Goal: Transaction & Acquisition: Purchase product/service

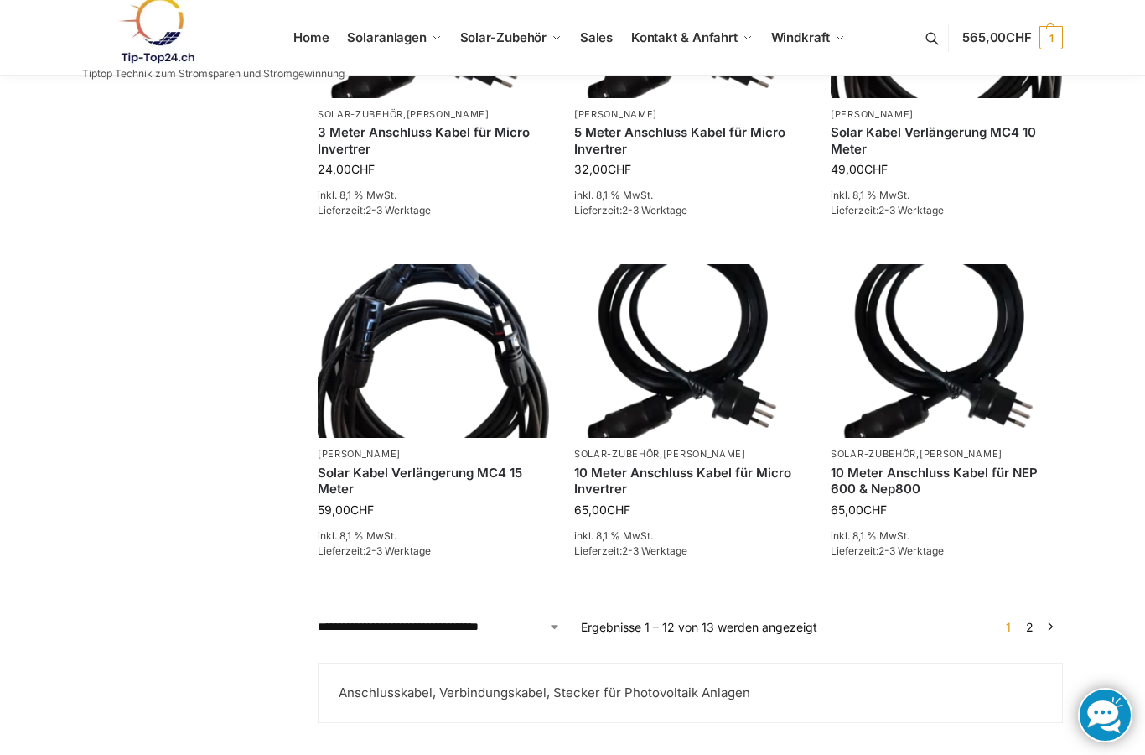
scroll to position [1534, 0]
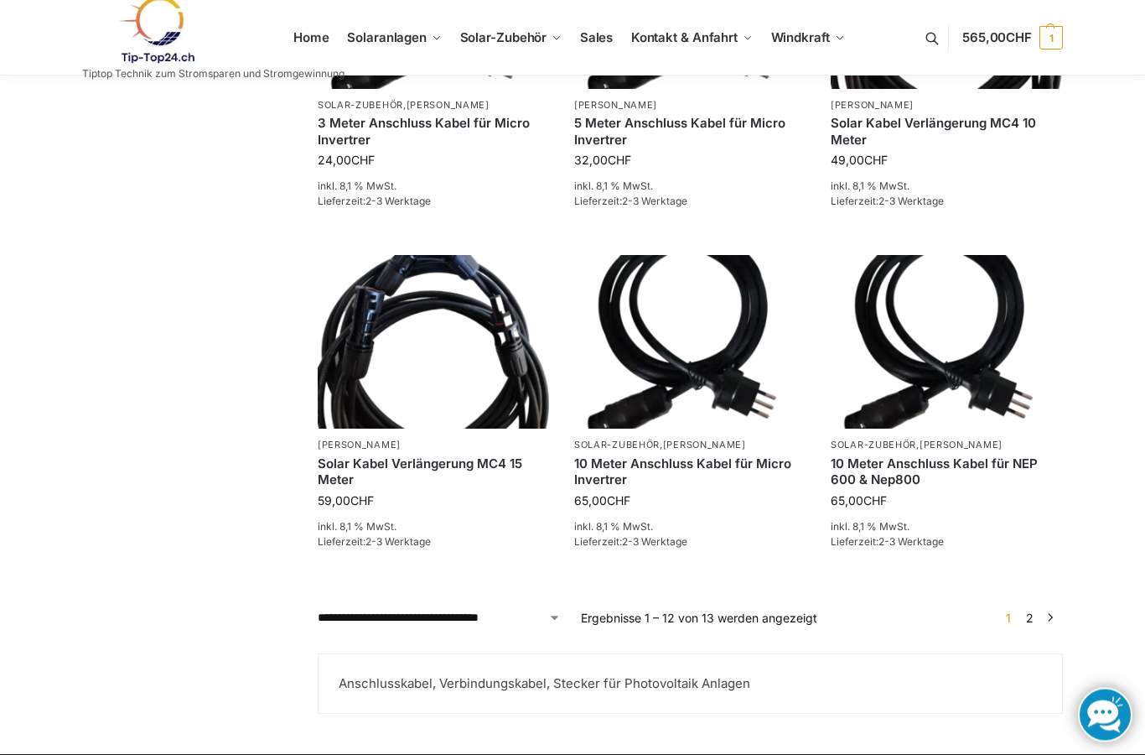
click at [947, 568] on link "In den Warenkorb" at bounding box center [946, 580] width 231 height 34
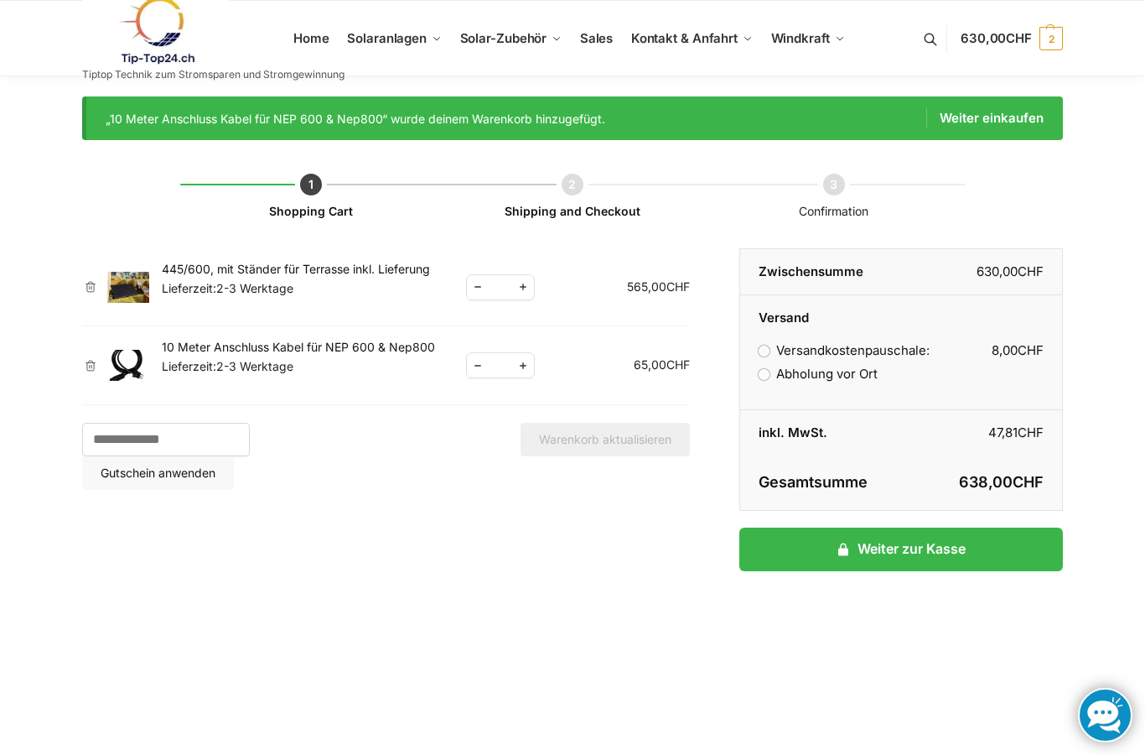
click at [1052, 32] on span "2" at bounding box center [1051, 38] width 23 height 23
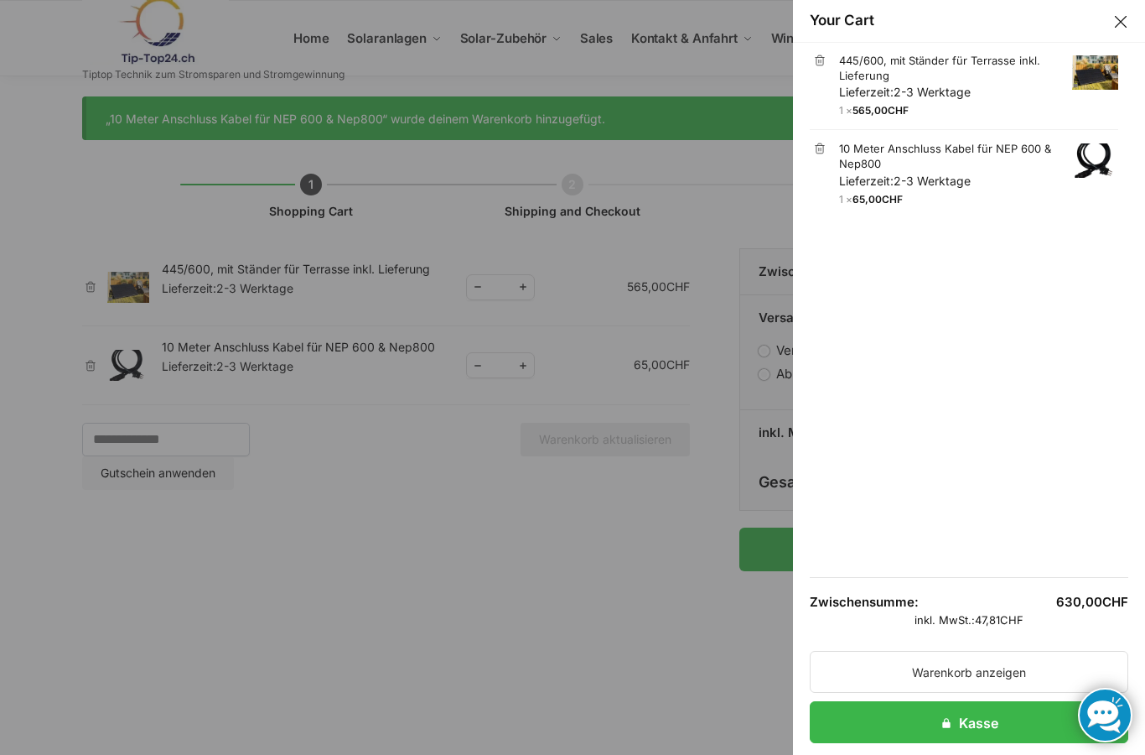
click at [916, 70] on link "445/600, mit Ständer für Terrasse inkl. Lieferung Lieferzeit: 2-3 Werktage" at bounding box center [978, 77] width 279 height 48
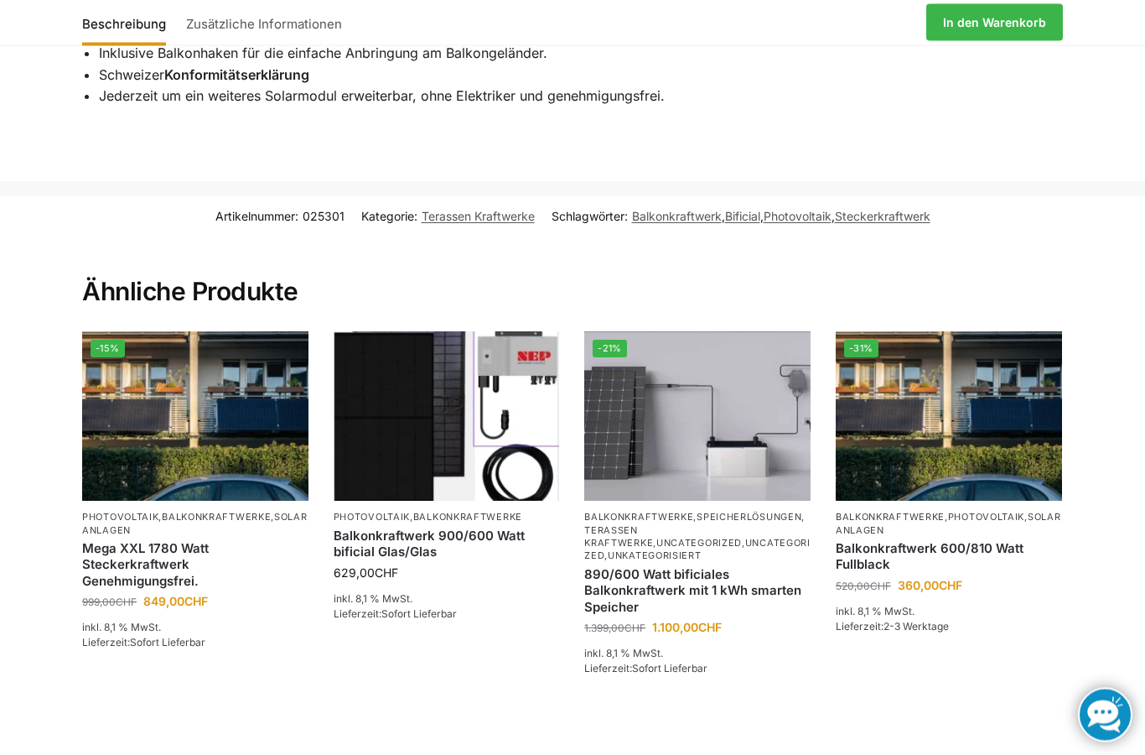
scroll to position [7126, 0]
click at [897, 519] on link "Solaranlagen" at bounding box center [949, 523] width 226 height 24
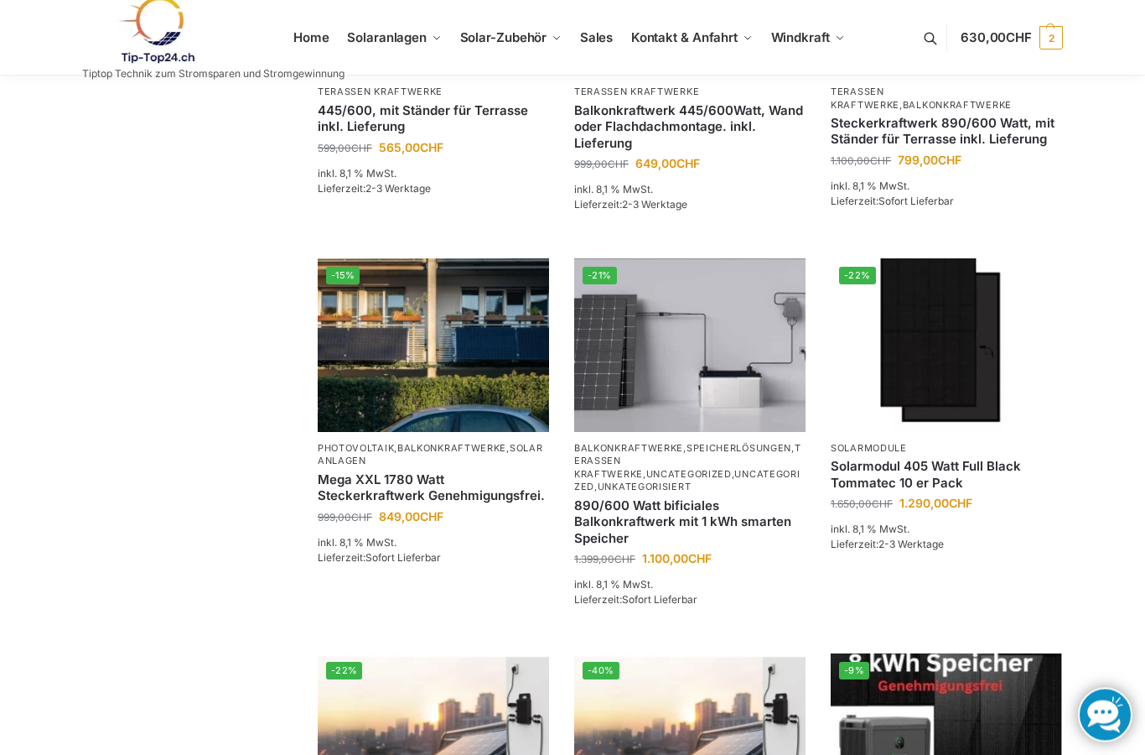
scroll to position [1020, 0]
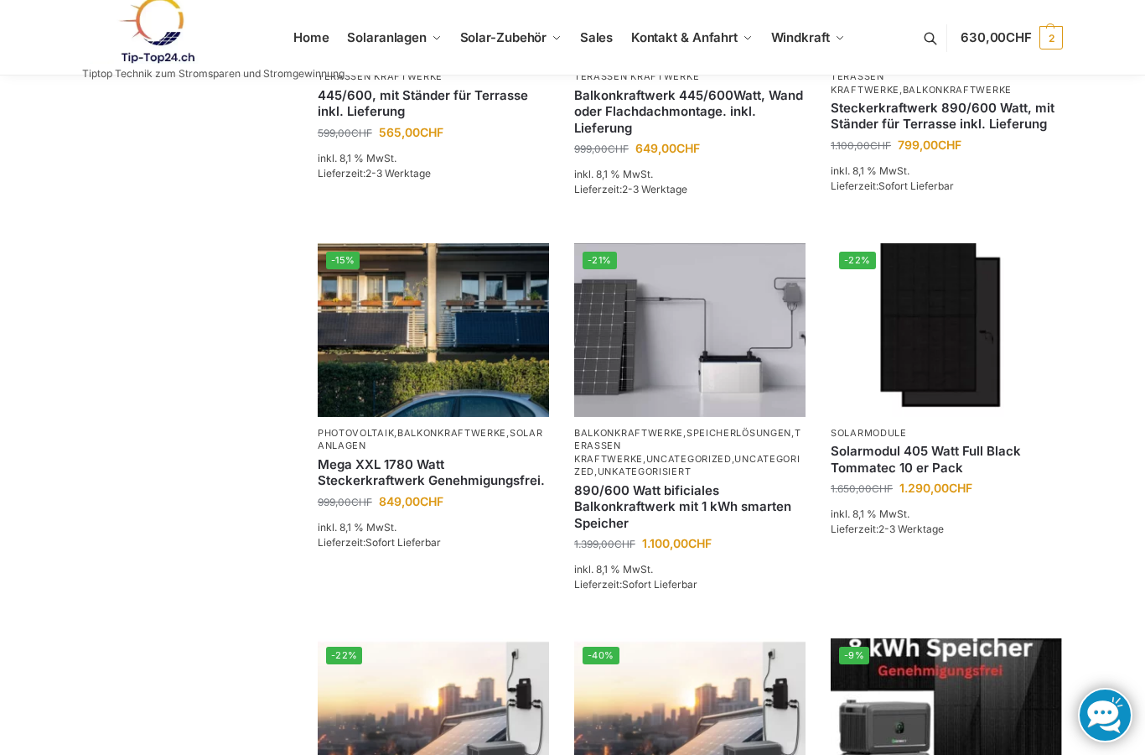
click at [689, 427] on link "Terassen Kraftwerke" at bounding box center [687, 446] width 227 height 38
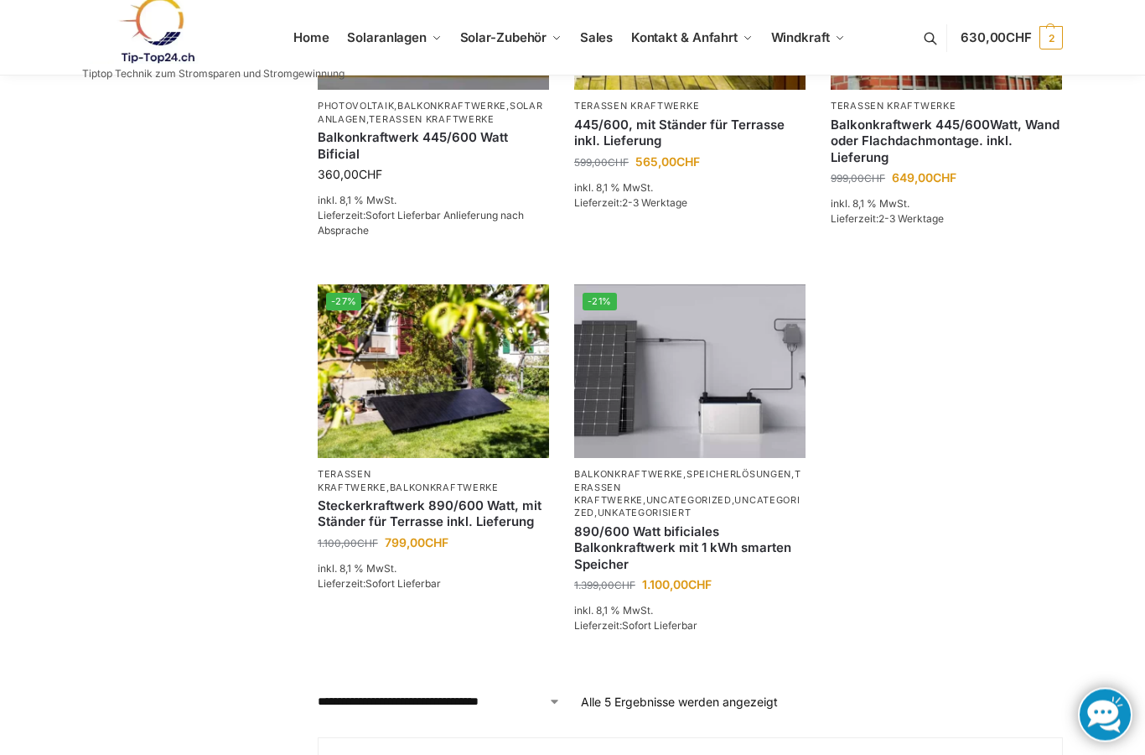
scroll to position [452, 0]
click at [692, 475] on link "Speicherlösungen" at bounding box center [739, 474] width 105 height 12
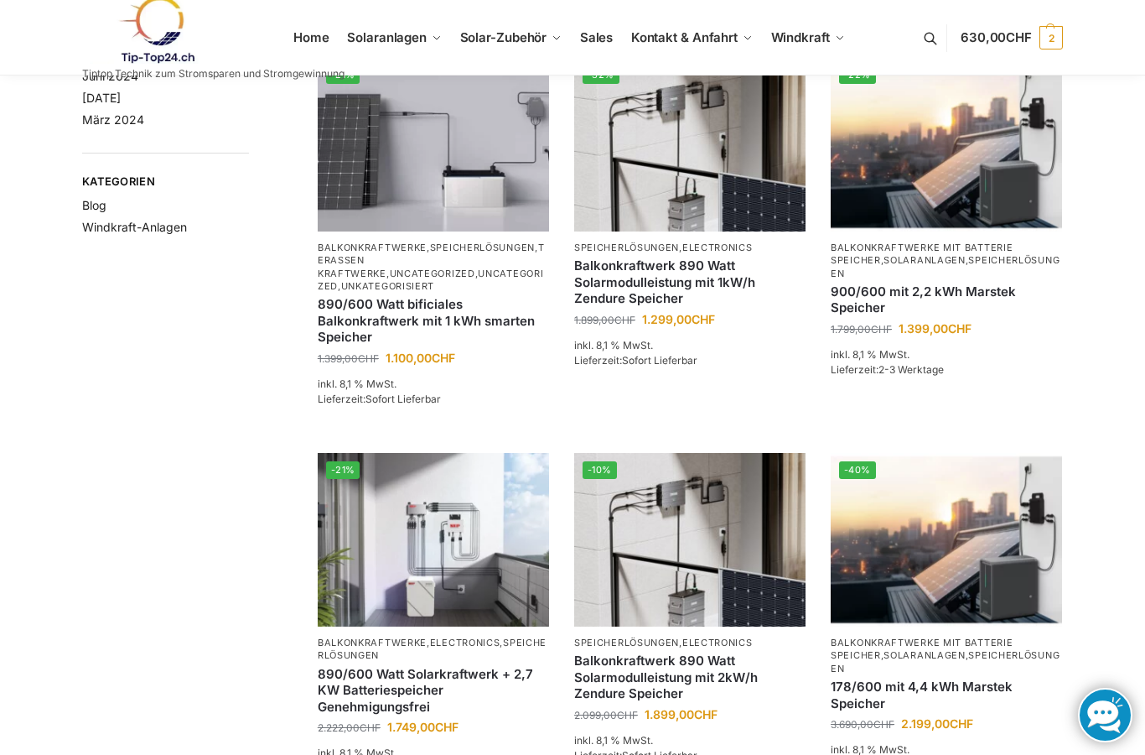
scroll to position [159, 0]
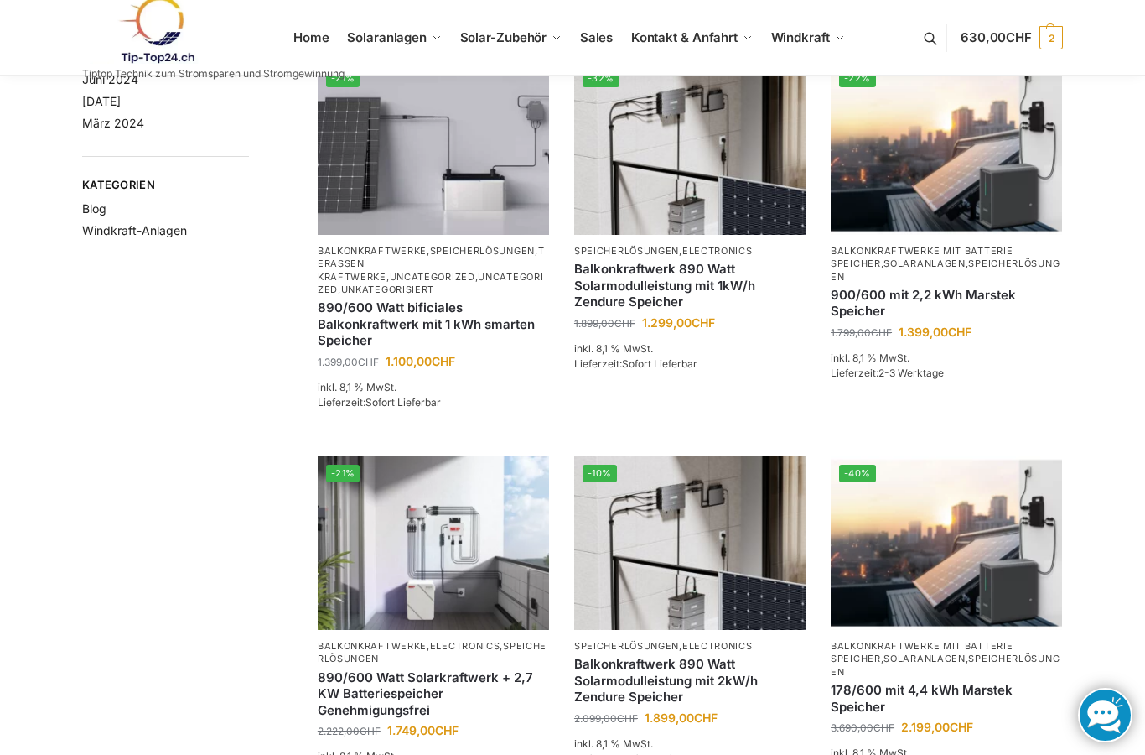
click at [400, 267] on link "Terassen Kraftwerke" at bounding box center [431, 264] width 227 height 38
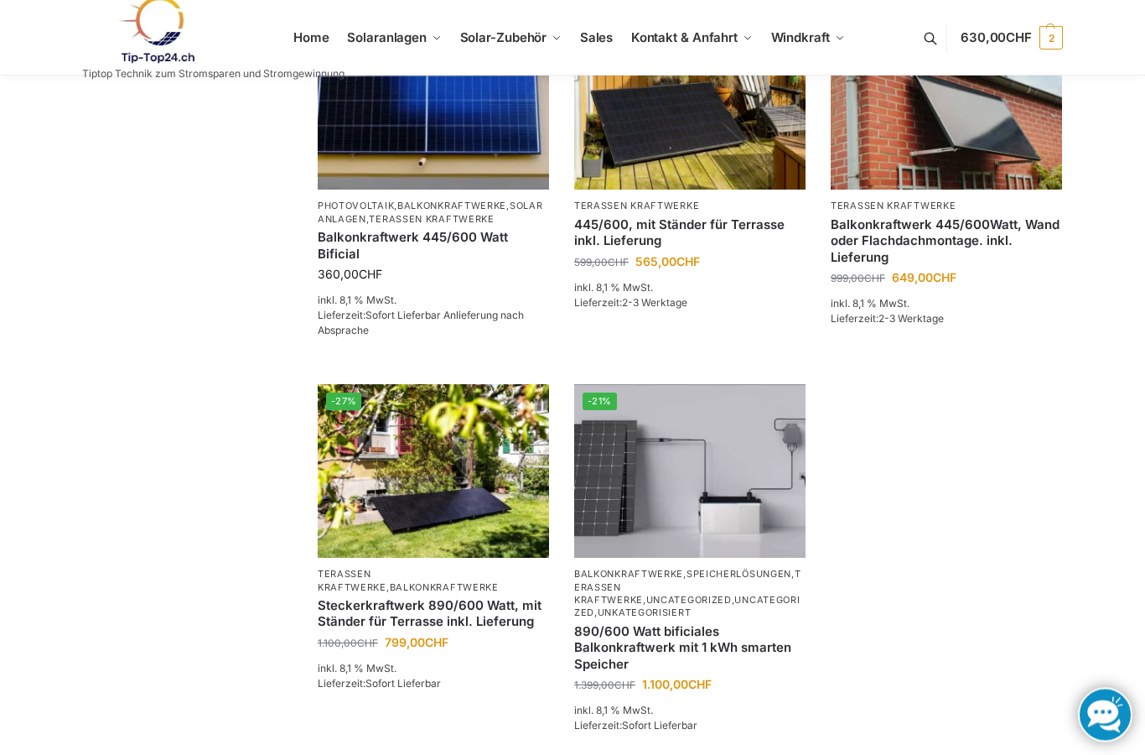
scroll to position [353, 0]
click at [660, 622] on link "890/600 Watt bificiales Balkonkraftwerk mit 1 kWh smarten Speicher" at bounding box center [689, 646] width 231 height 49
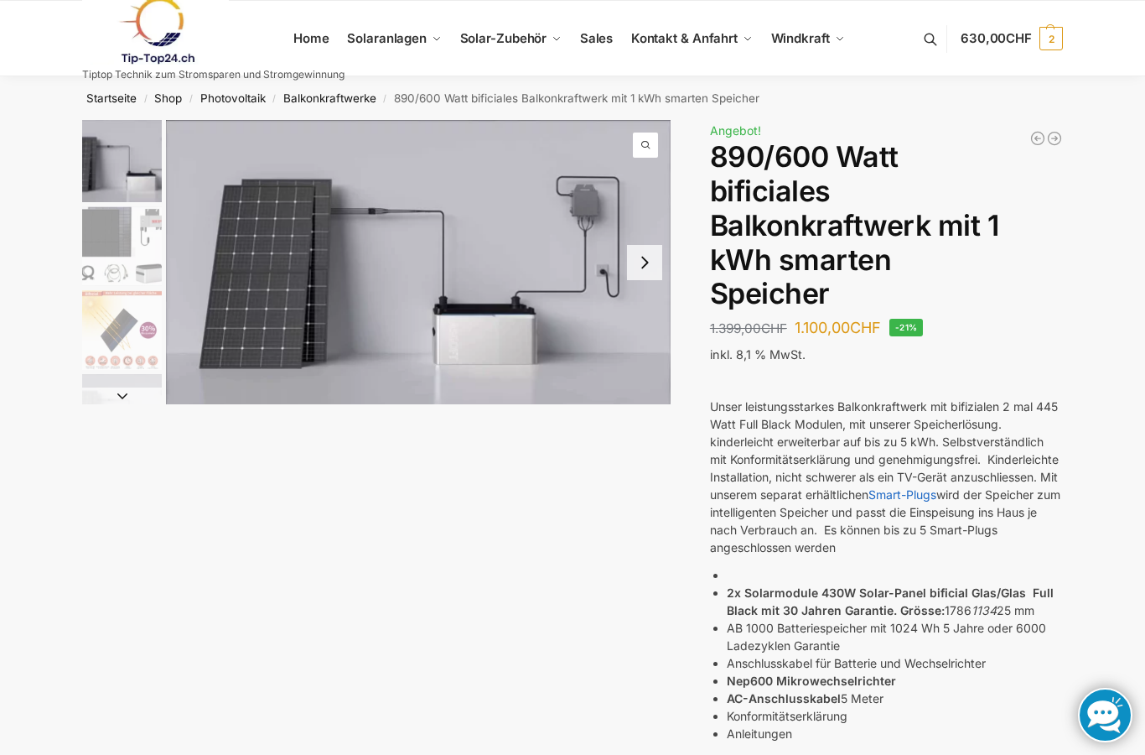
click at [650, 267] on button "Next slide" at bounding box center [644, 262] width 35 height 35
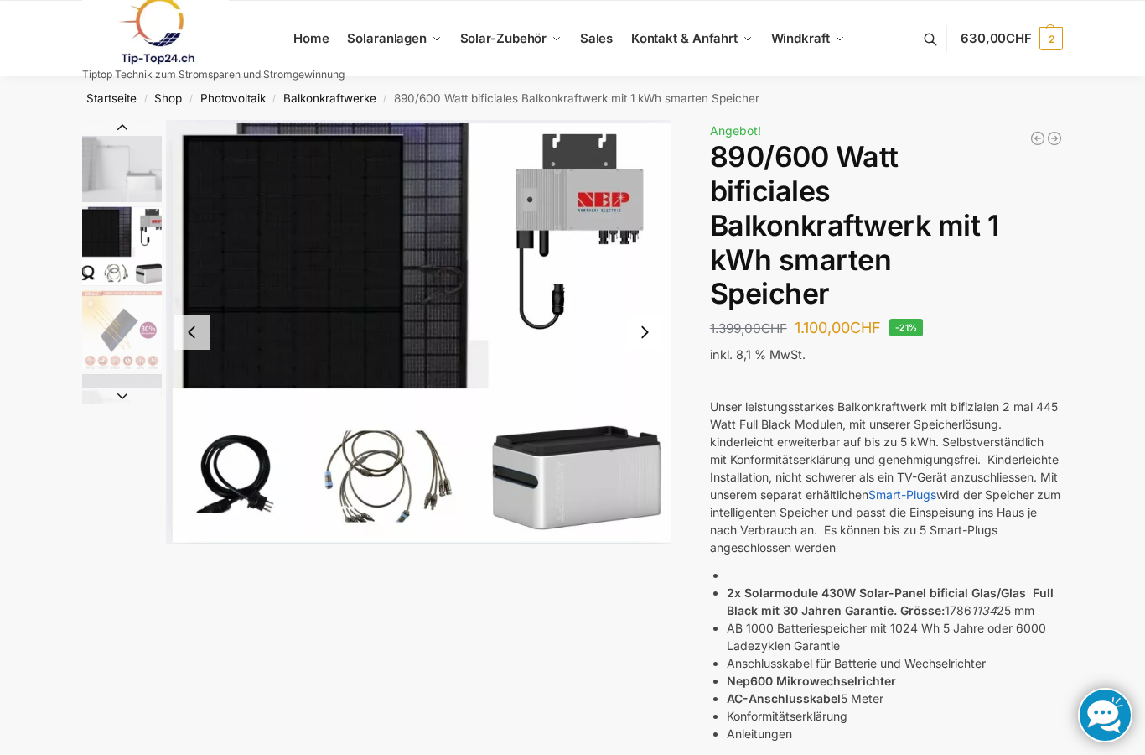
click at [647, 335] on button "Next slide" at bounding box center [644, 331] width 35 height 35
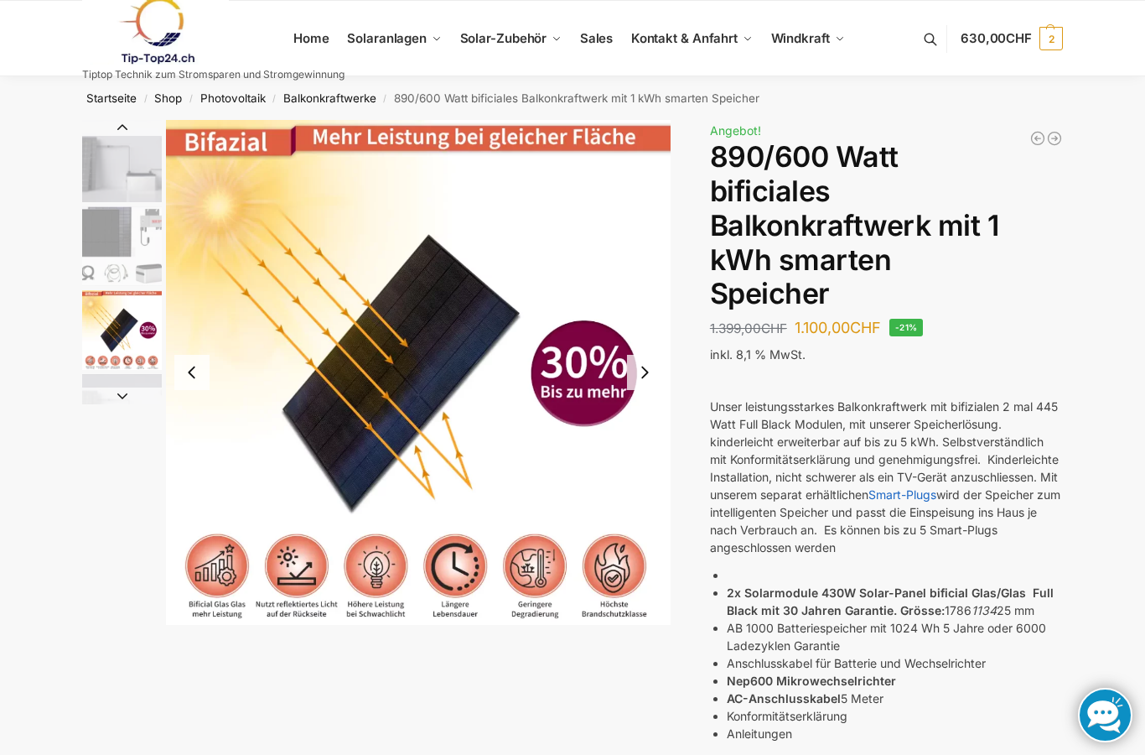
click at [644, 370] on button "Next slide" at bounding box center [644, 372] width 35 height 35
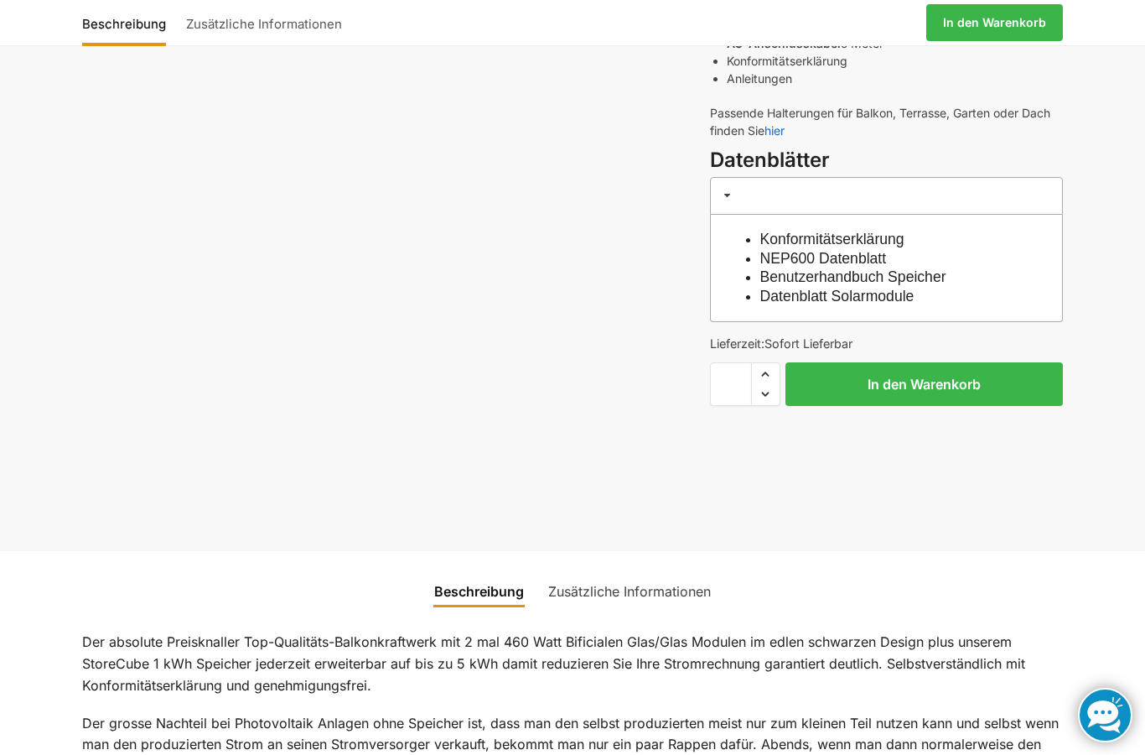
scroll to position [651, 0]
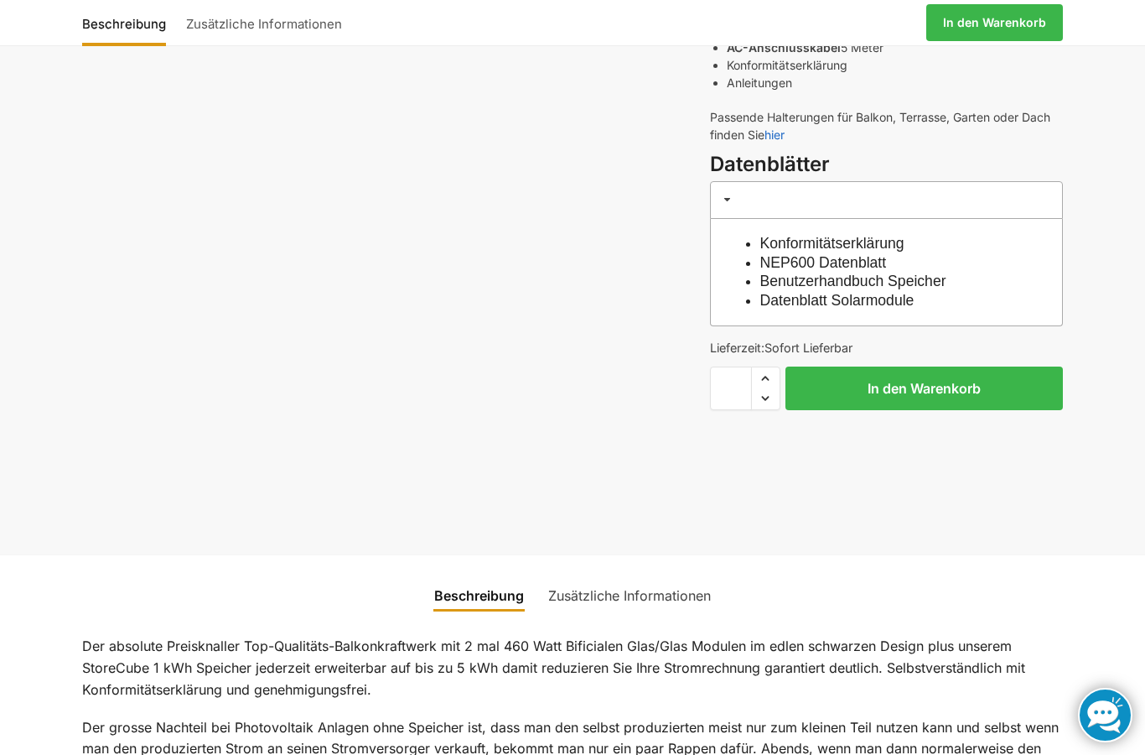
click at [916, 381] on button "In den Warenkorb" at bounding box center [925, 388] width 278 height 44
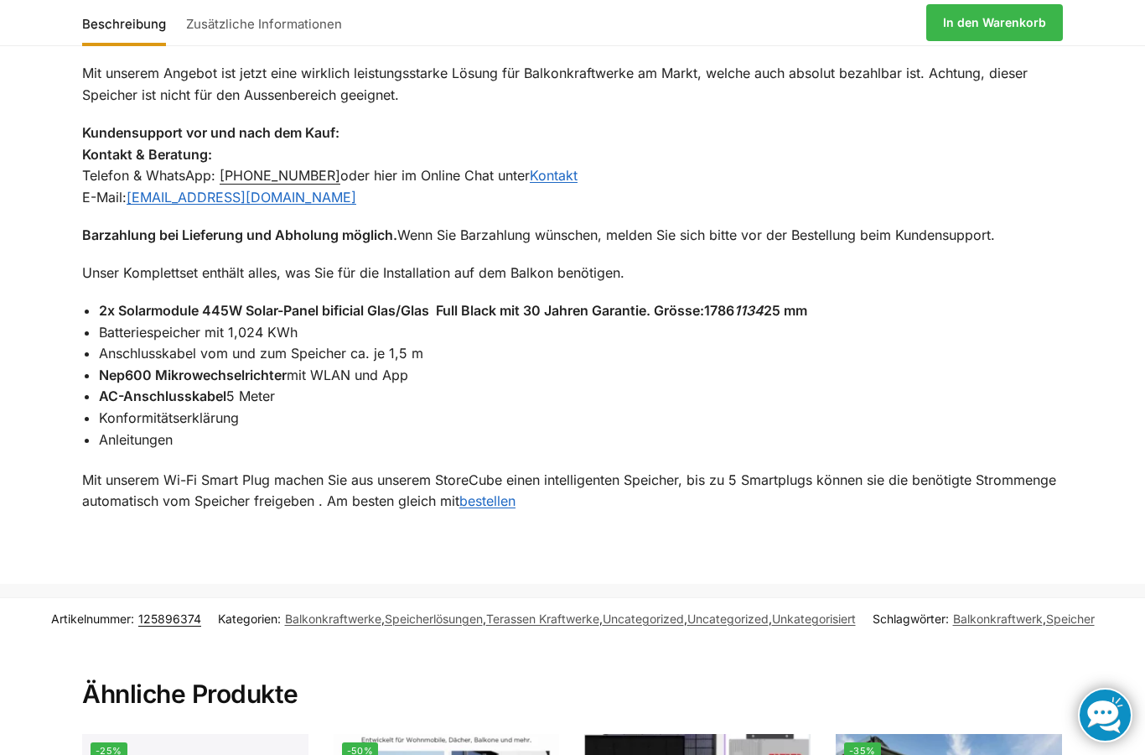
scroll to position [1446, 0]
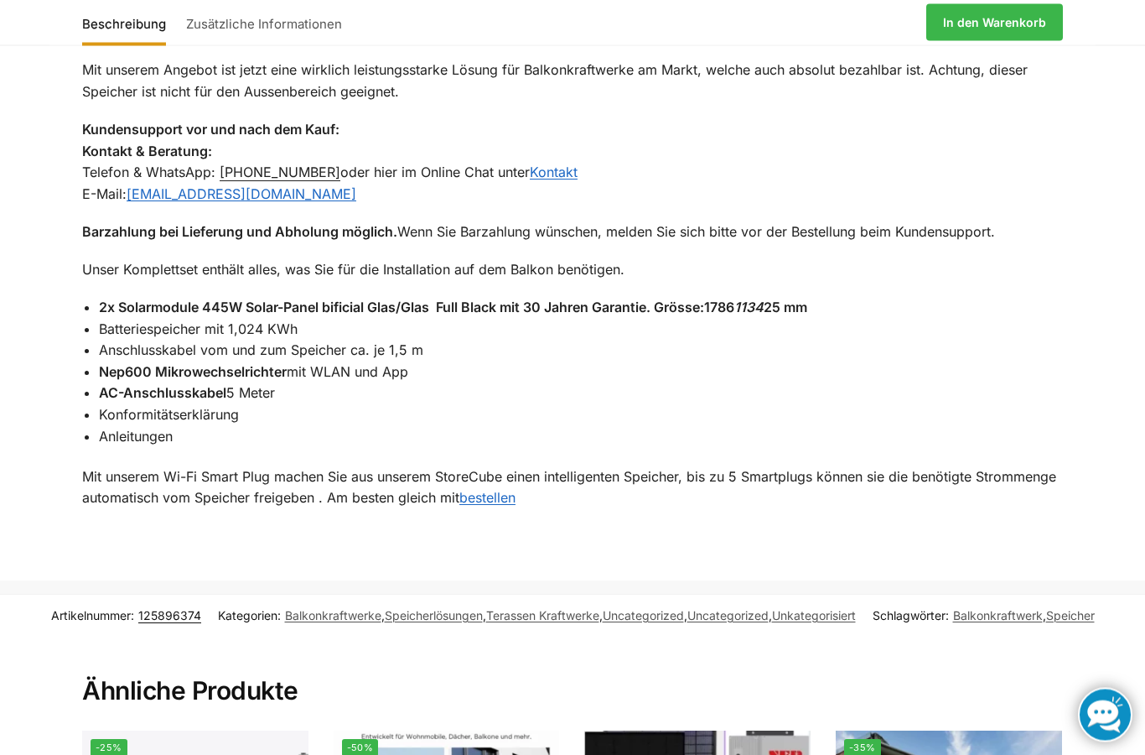
click at [492, 490] on link "bestellen" at bounding box center [487, 498] width 56 height 17
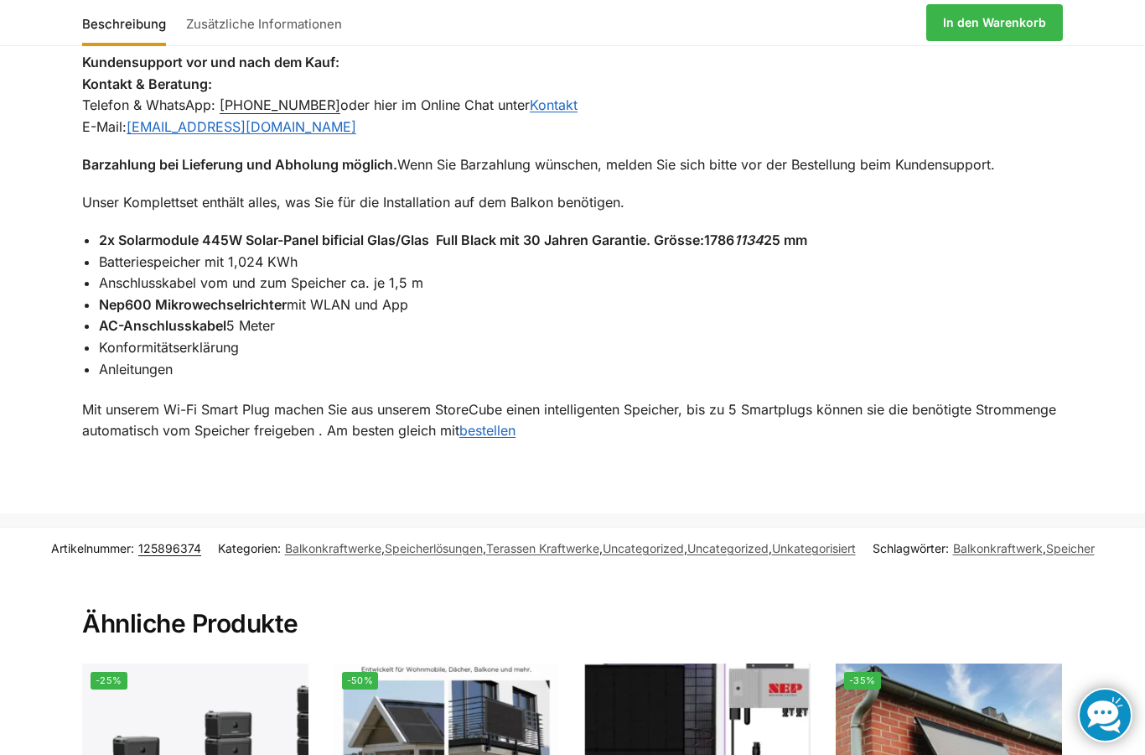
scroll to position [76, 0]
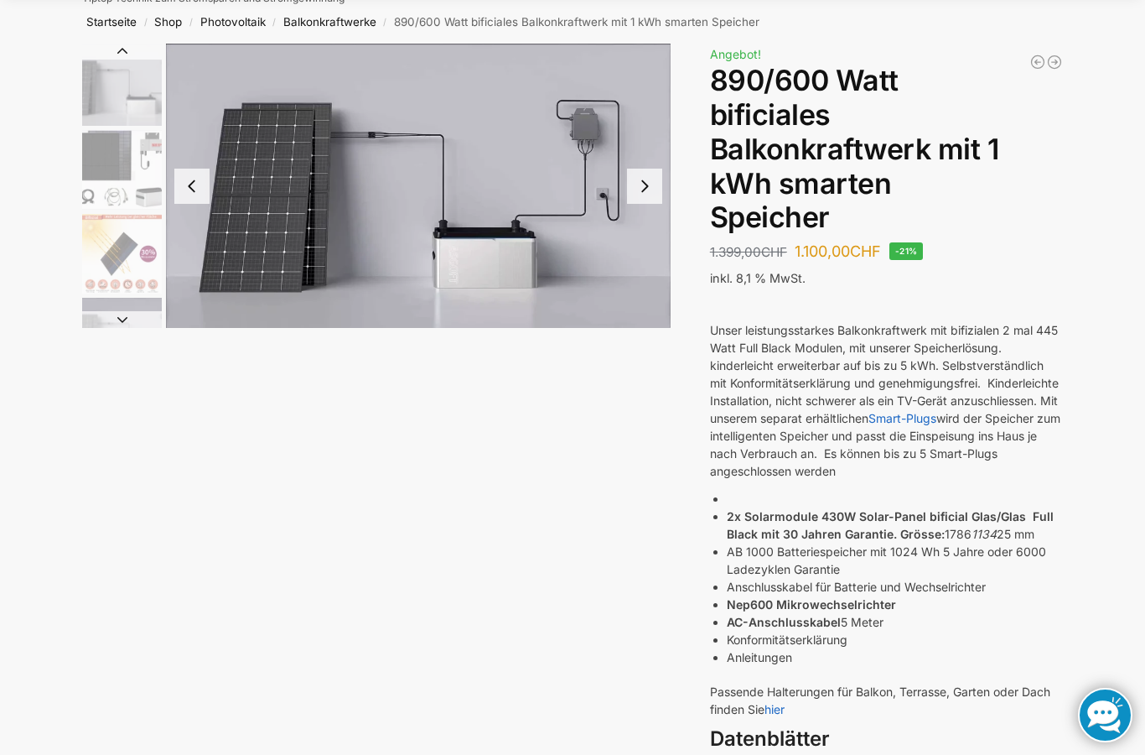
click at [387, 239] on img "4 / 7" at bounding box center [418, 186] width 505 height 284
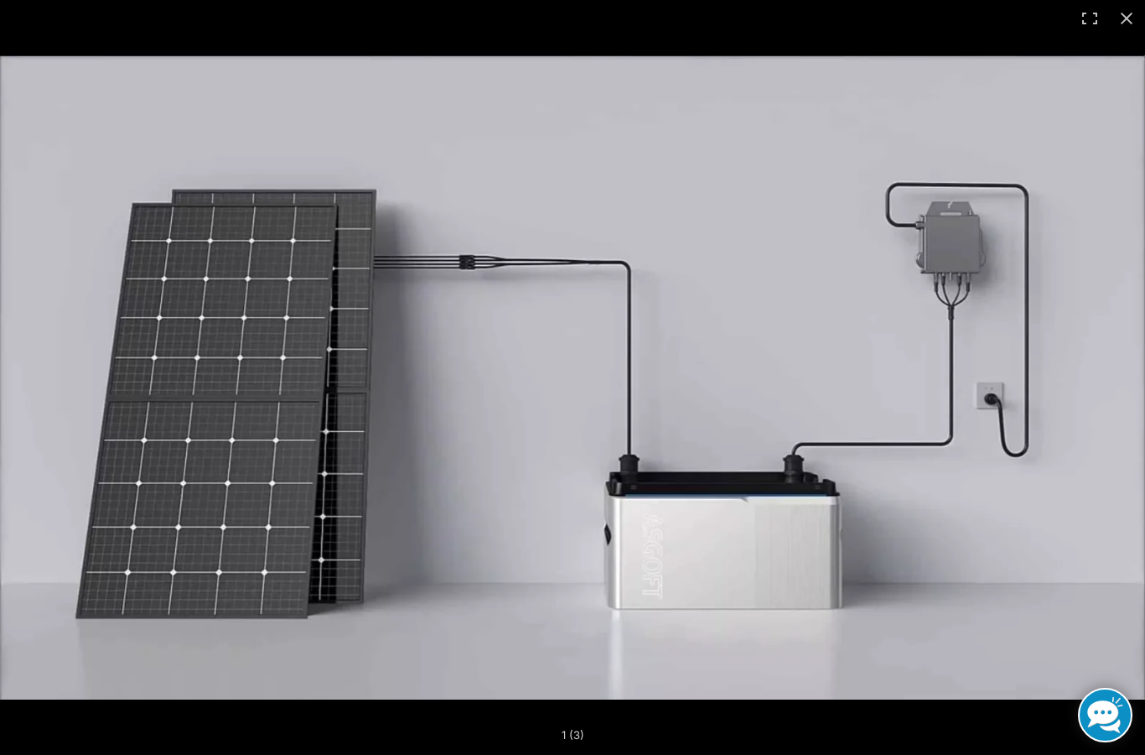
click at [1131, 9] on button "Close (Esc)" at bounding box center [1126, 18] width 37 height 37
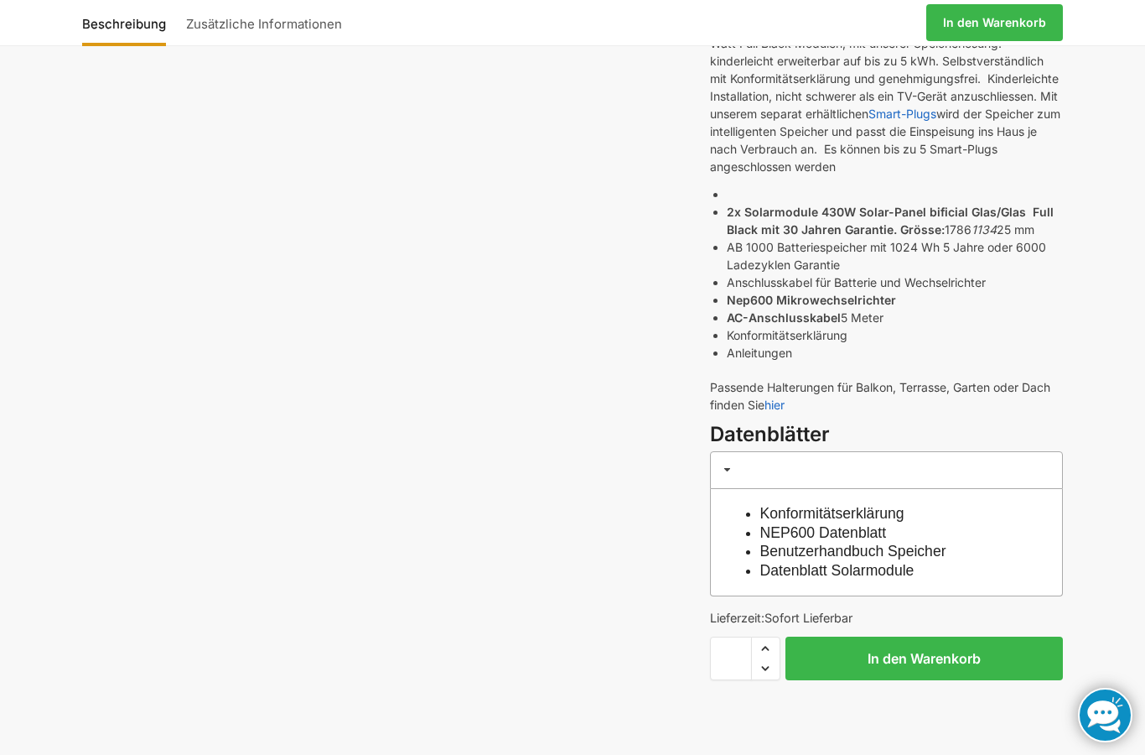
scroll to position [387, 0]
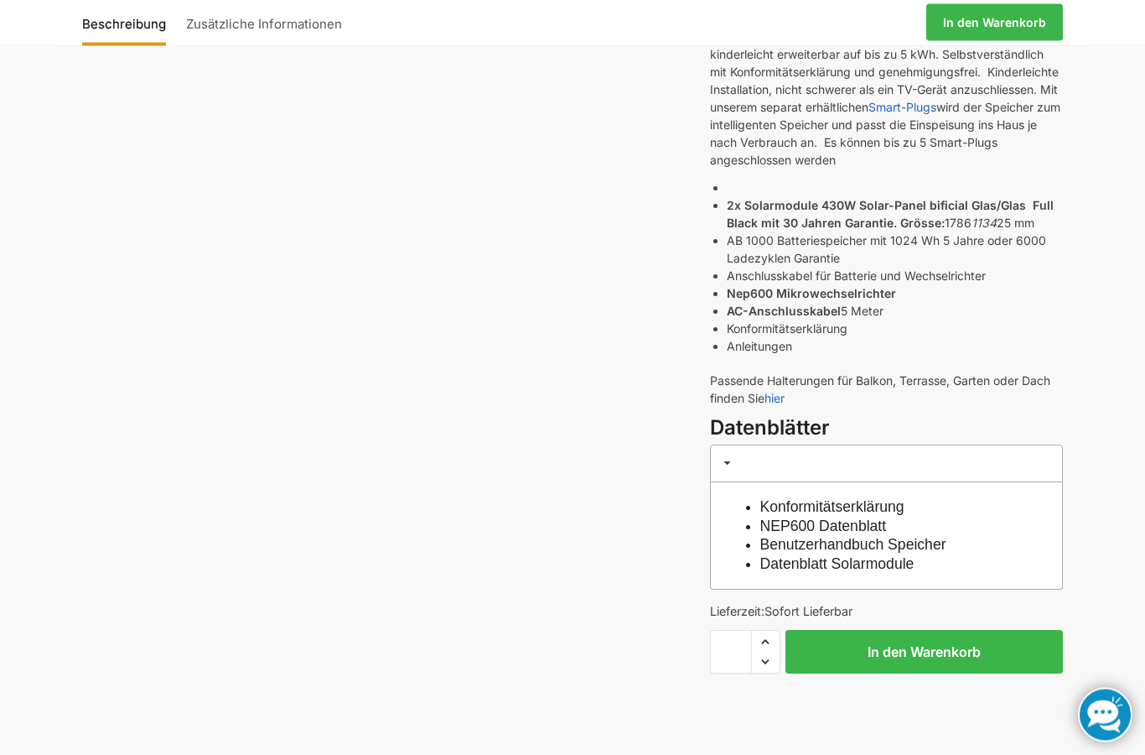
click at [782, 394] on link "hier" at bounding box center [775, 399] width 20 height 14
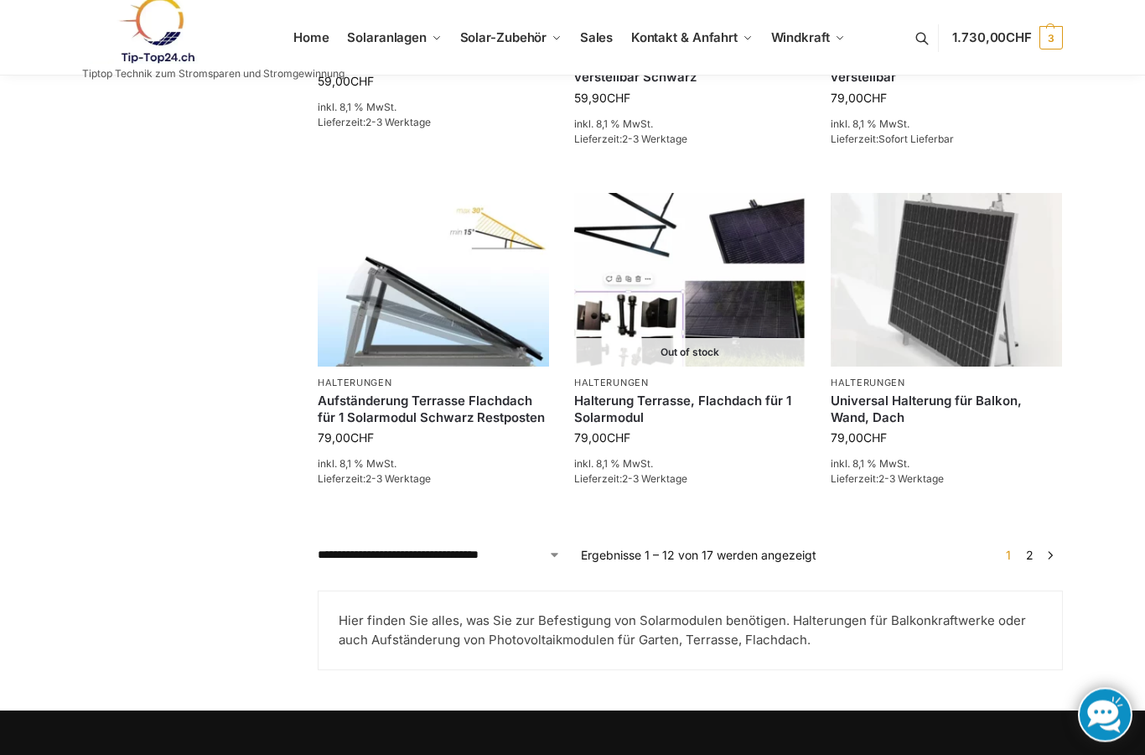
scroll to position [1409, 0]
click at [1053, 552] on link "→" at bounding box center [1051, 555] width 13 height 18
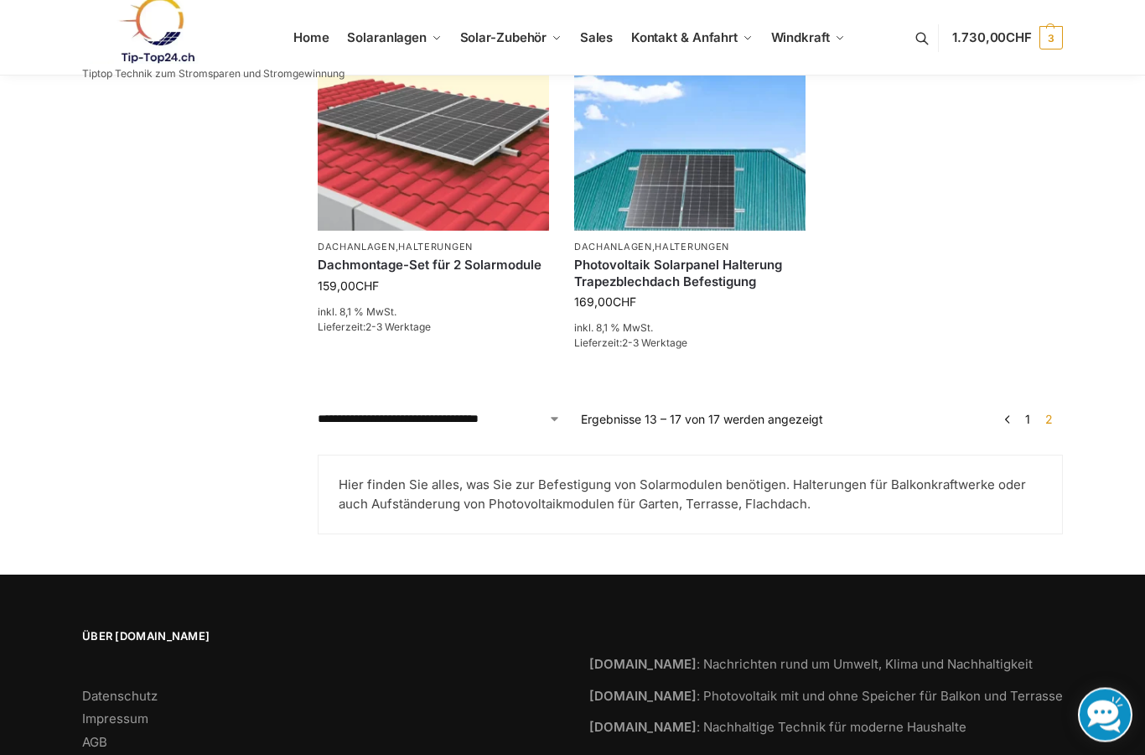
scroll to position [888, 0]
click at [1004, 421] on link "←" at bounding box center [1008, 419] width 13 height 18
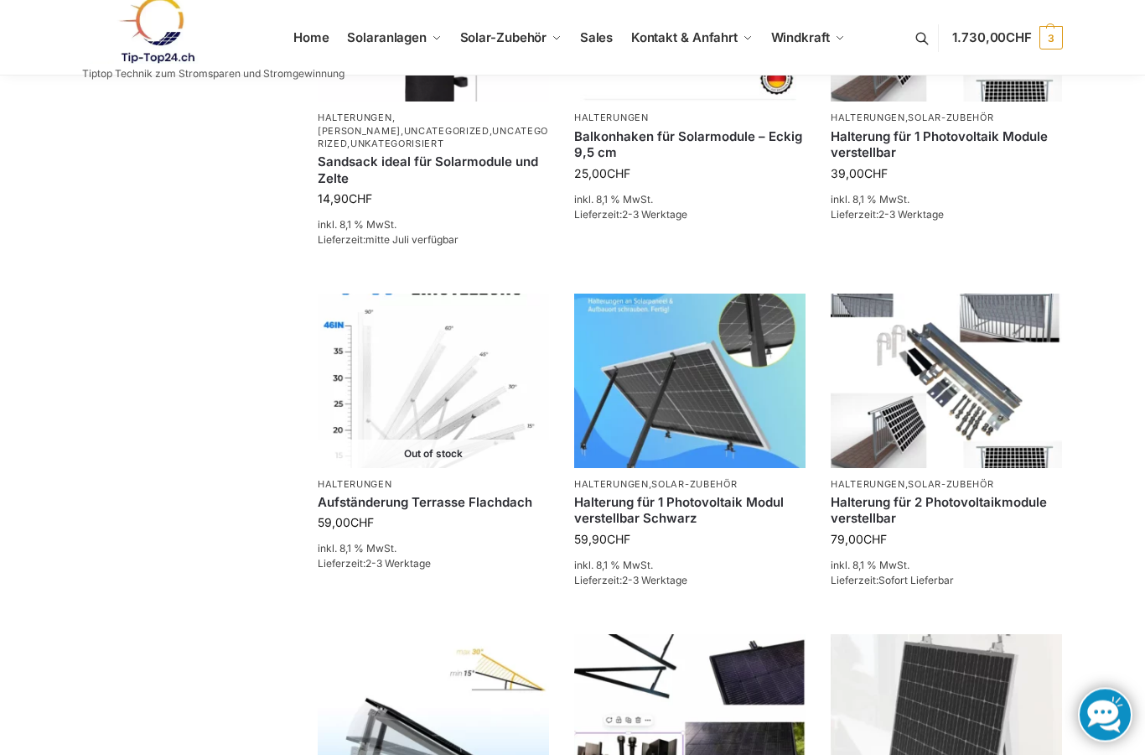
scroll to position [968, 0]
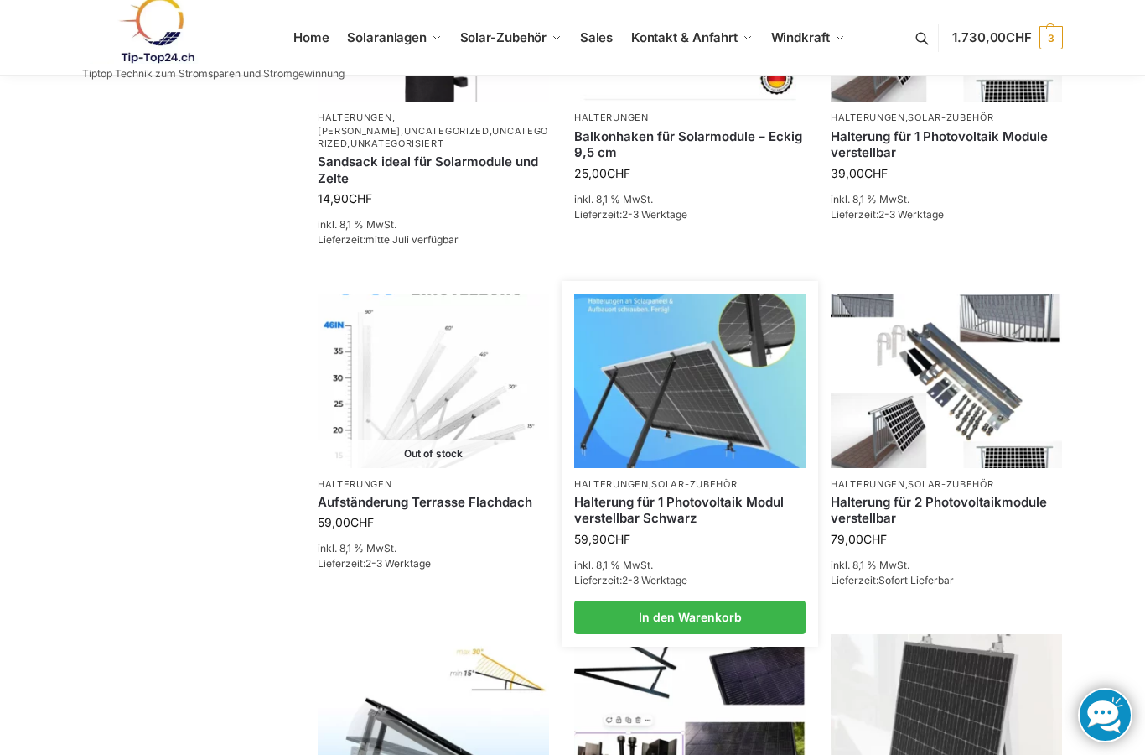
click at [664, 503] on link "Halterung für 1 Photovoltaik Modul verstellbar Schwarz" at bounding box center [689, 510] width 231 height 33
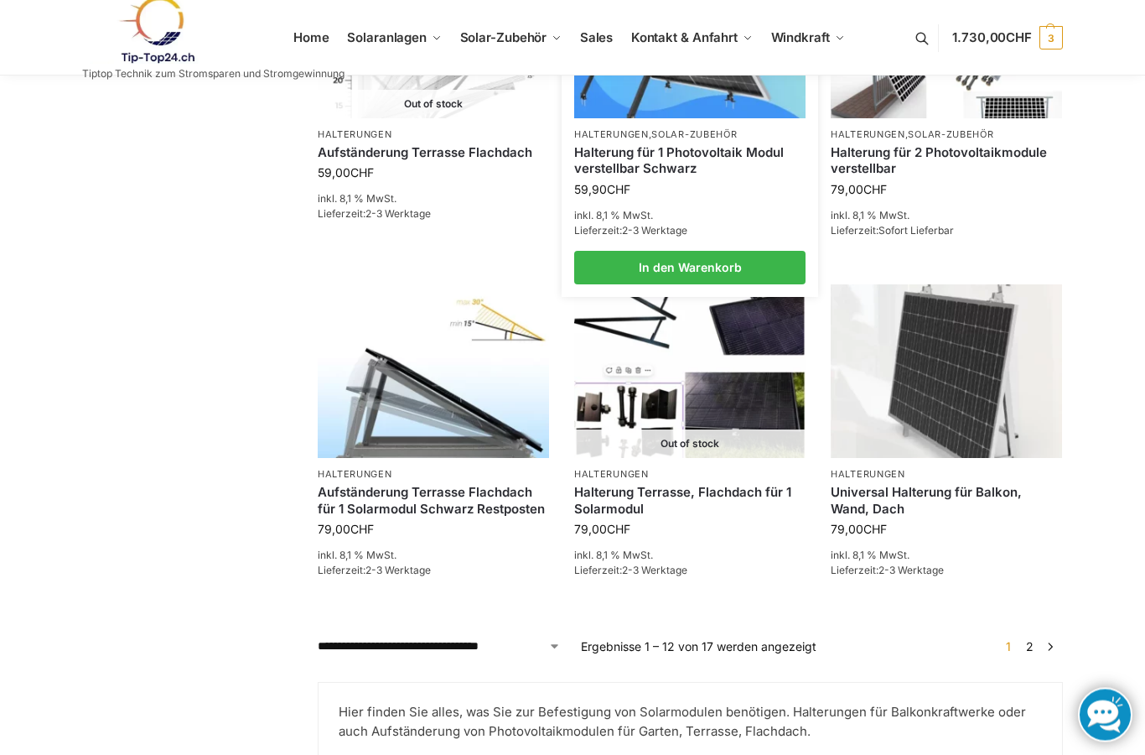
scroll to position [1317, 0]
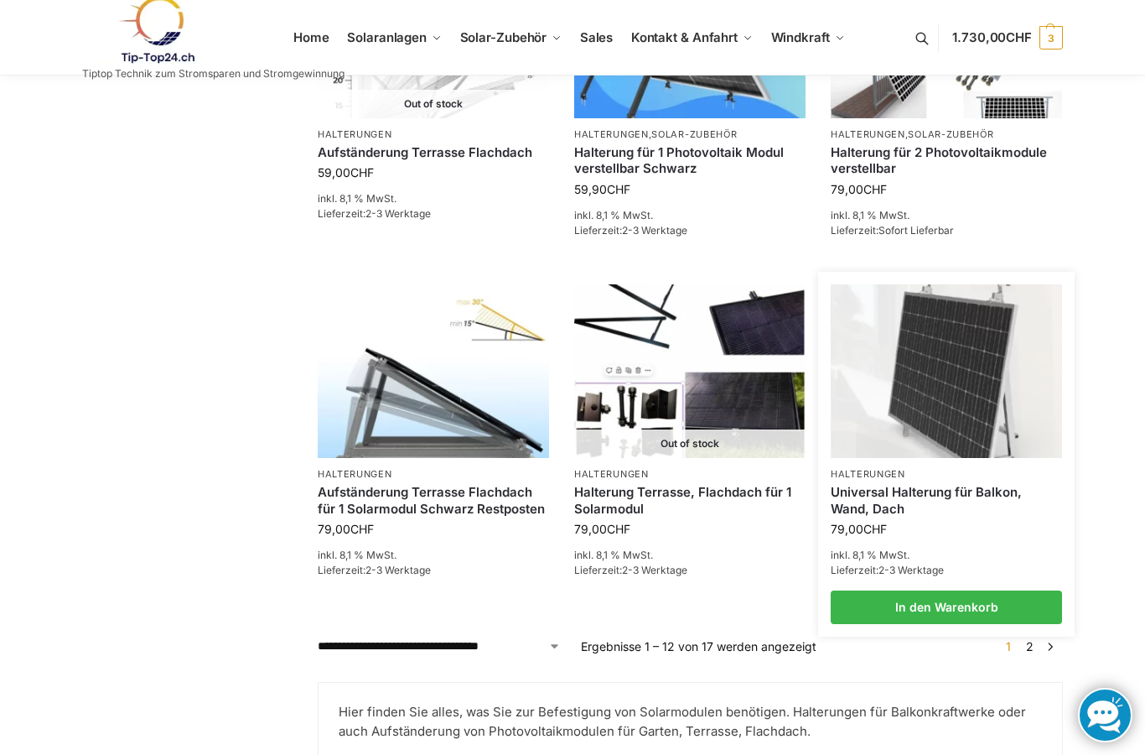
click at [887, 484] on link "Universal Halterung für Balkon, Wand, Dach" at bounding box center [946, 500] width 231 height 33
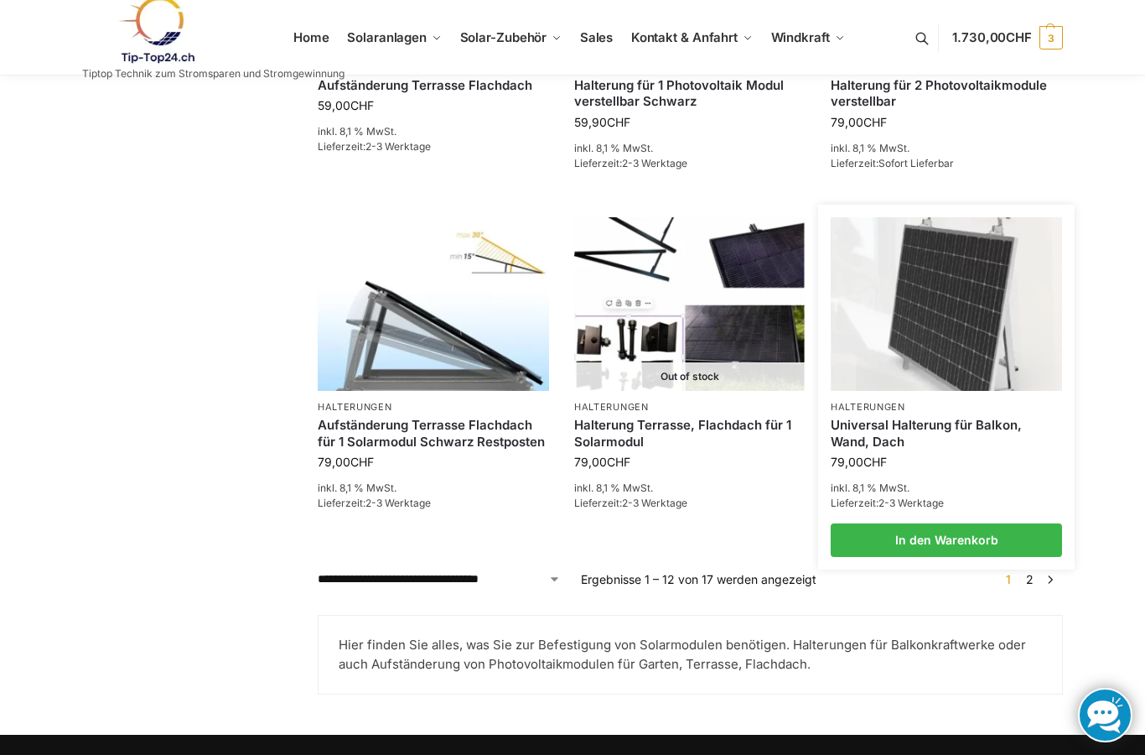
scroll to position [1435, 0]
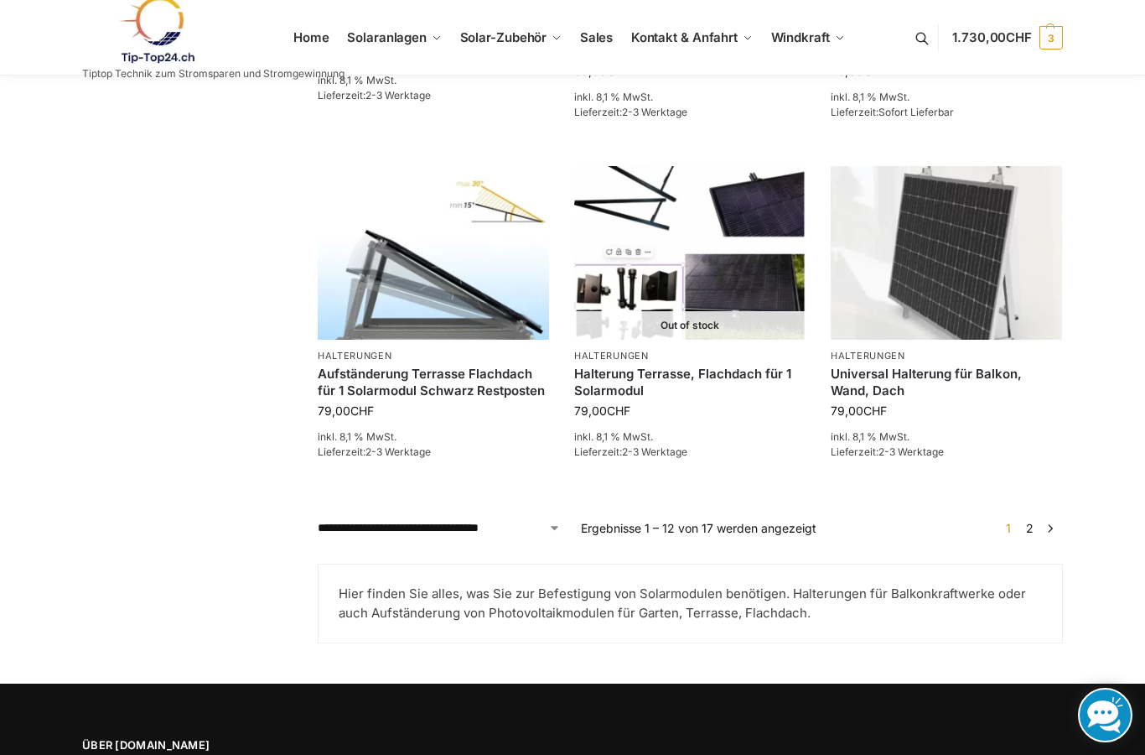
click at [1028, 526] on link "2" at bounding box center [1030, 528] width 16 height 14
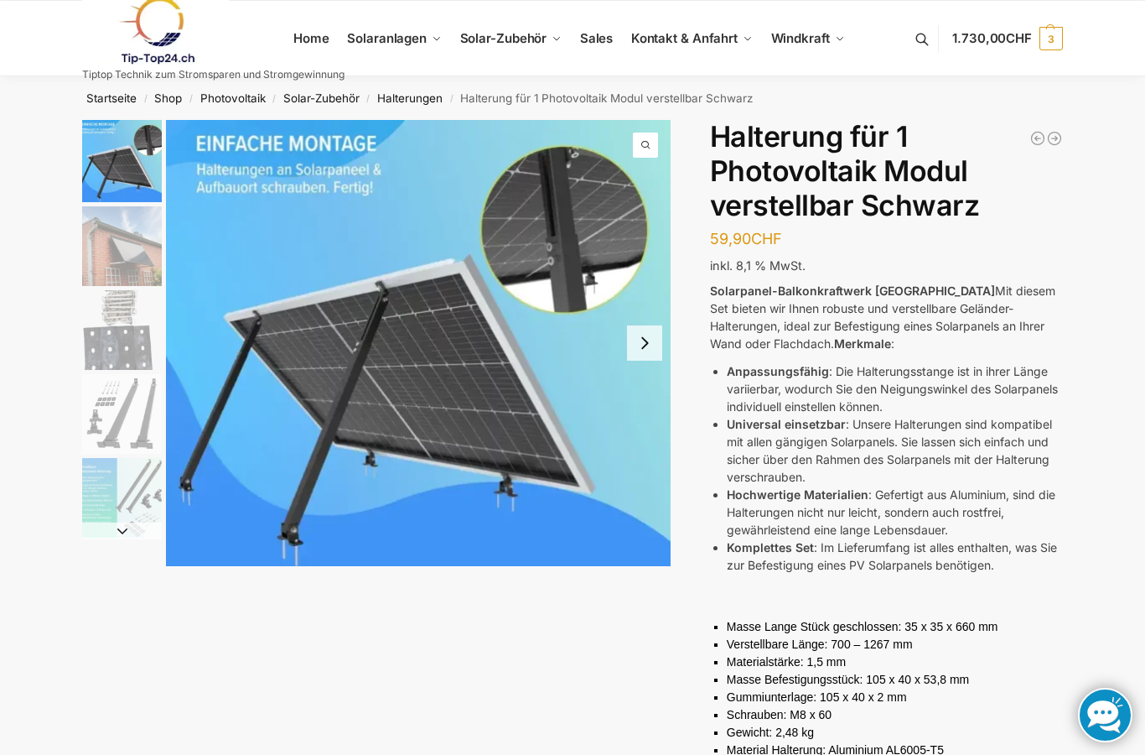
click at [647, 344] on button "Next slide" at bounding box center [644, 342] width 35 height 35
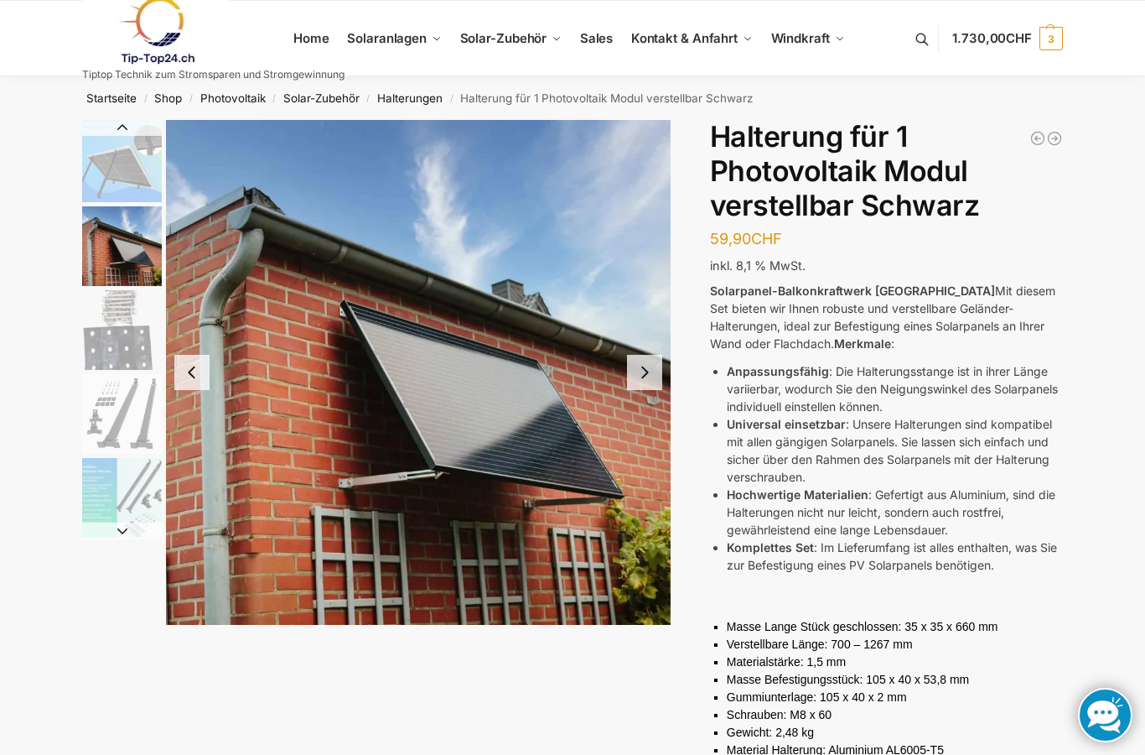
click at [649, 374] on button "Next slide" at bounding box center [644, 372] width 35 height 35
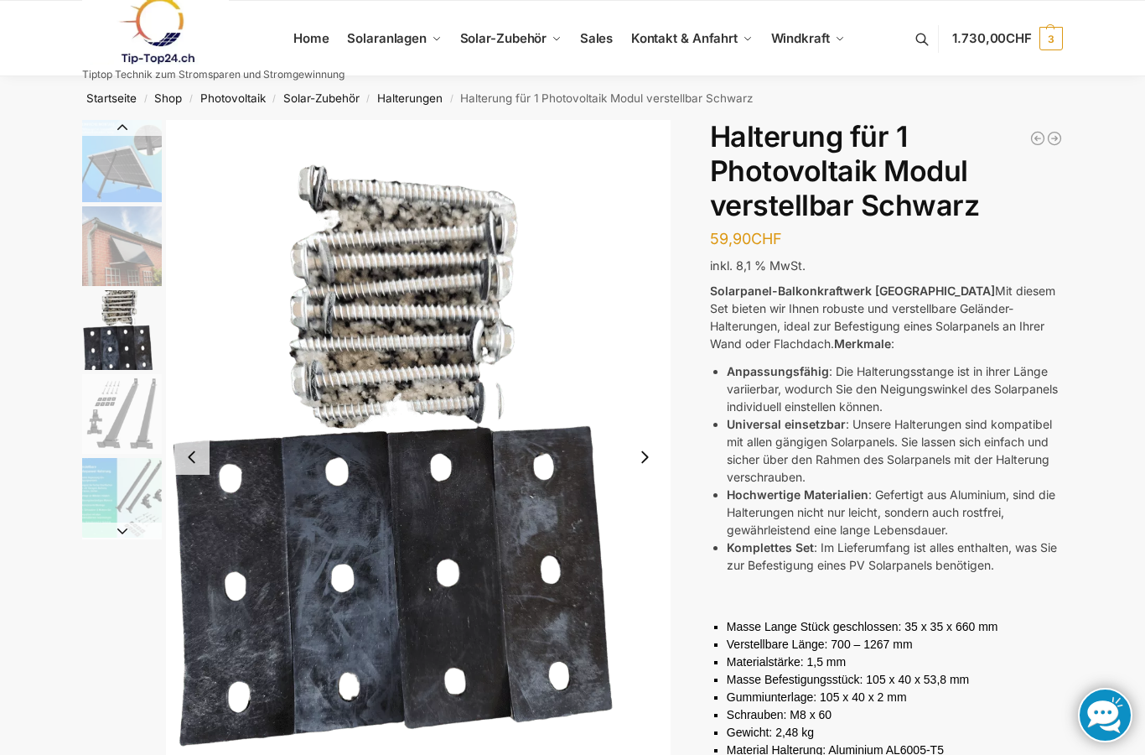
click at [648, 457] on button "Next slide" at bounding box center [644, 456] width 35 height 35
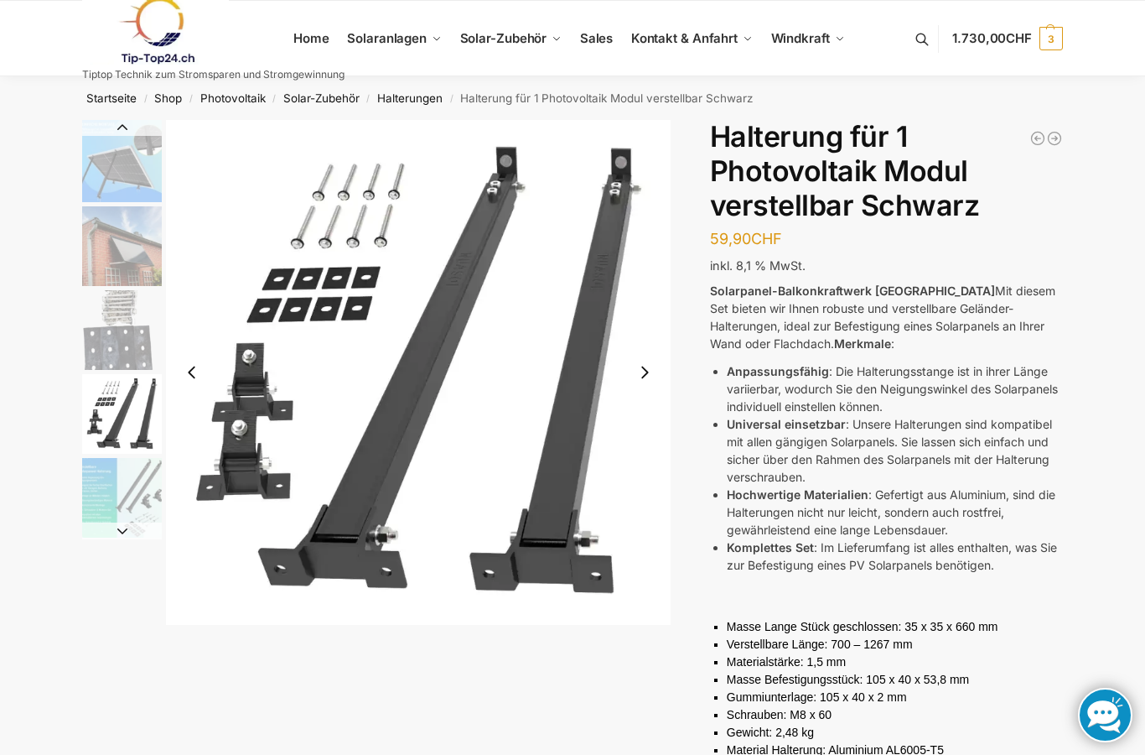
click at [647, 371] on button "Next slide" at bounding box center [644, 372] width 35 height 35
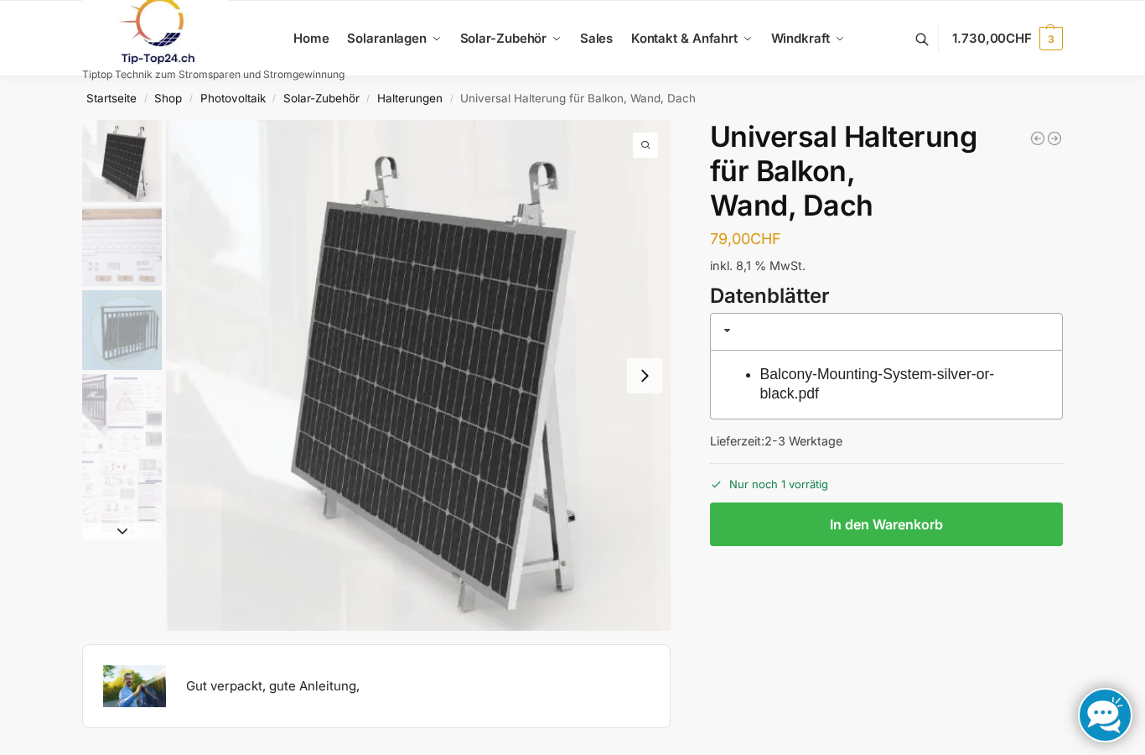
click at [649, 376] on button "Next slide" at bounding box center [644, 375] width 35 height 35
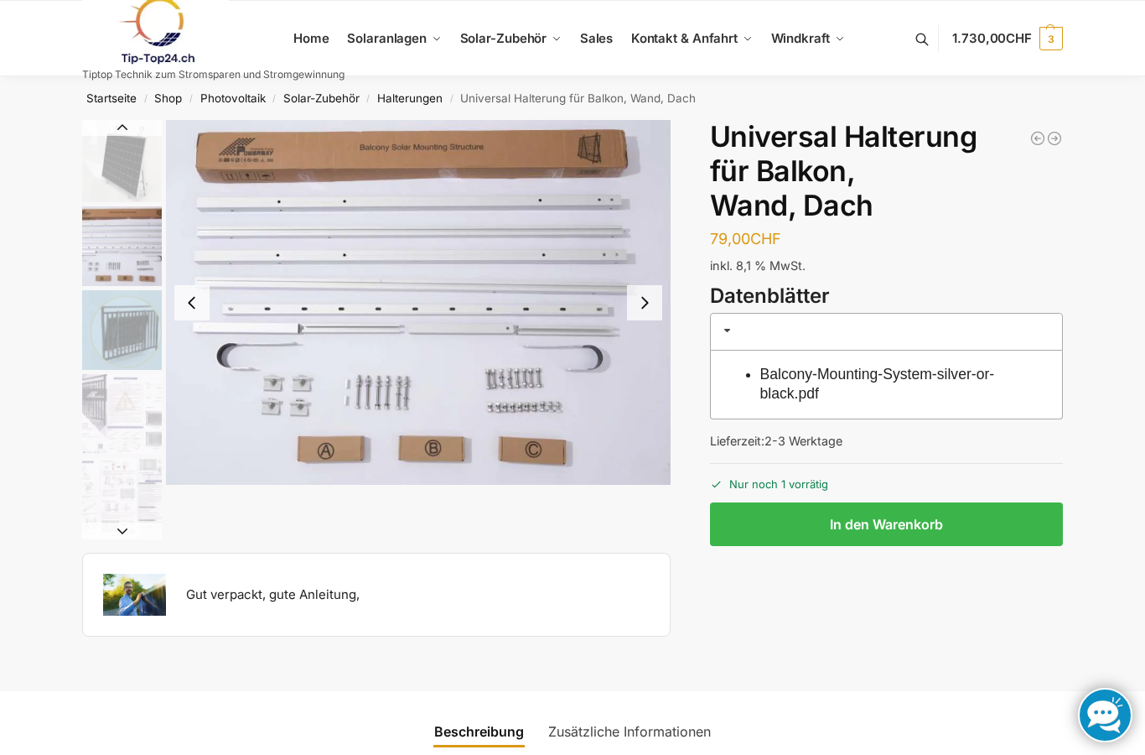
click at [644, 298] on button "Next slide" at bounding box center [644, 302] width 35 height 35
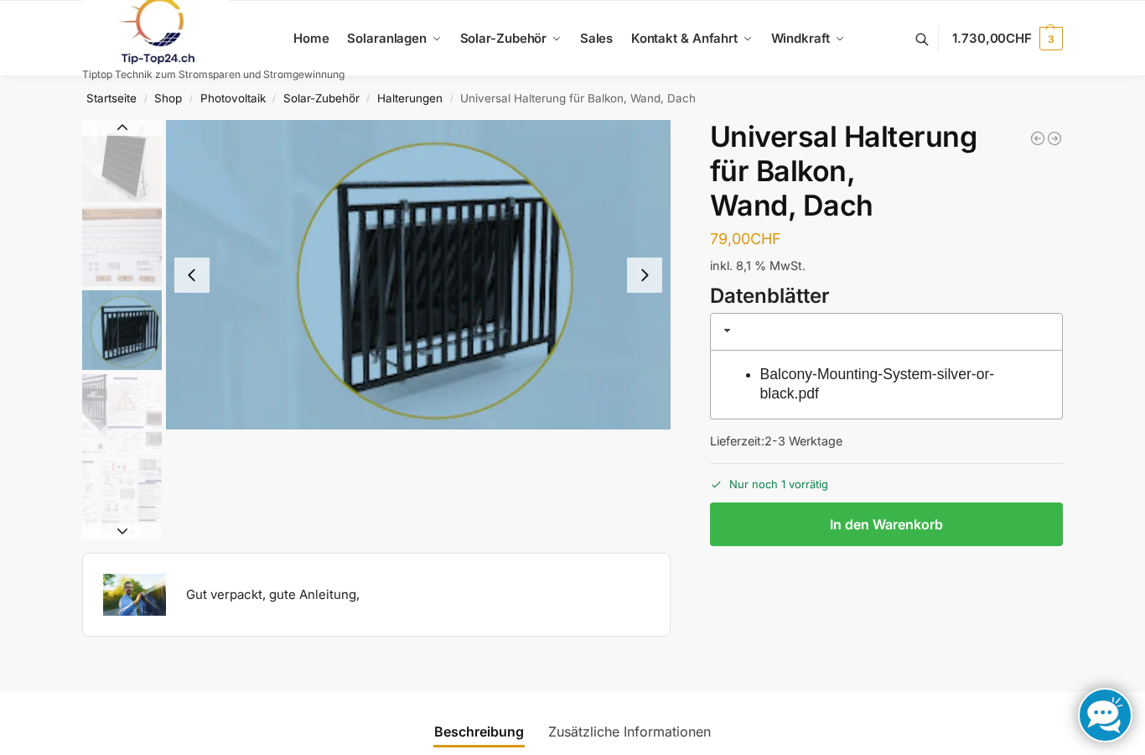
click at [646, 273] on button "Next slide" at bounding box center [644, 274] width 35 height 35
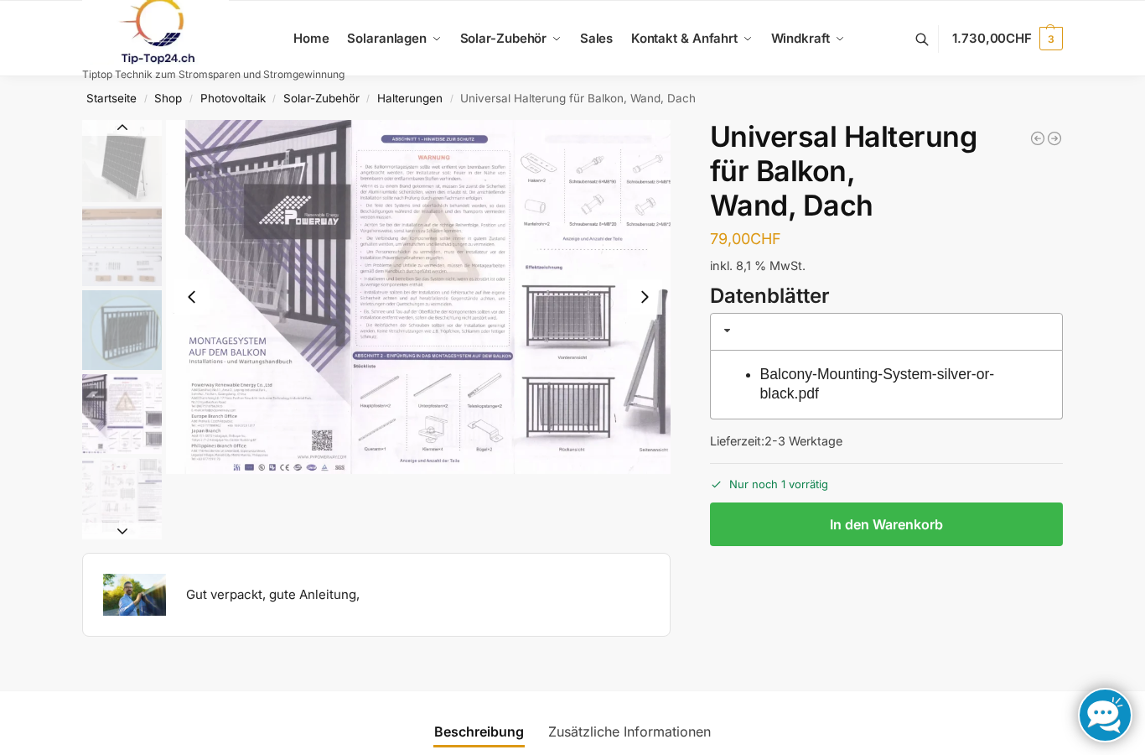
click at [647, 301] on button "Next slide" at bounding box center [644, 296] width 35 height 35
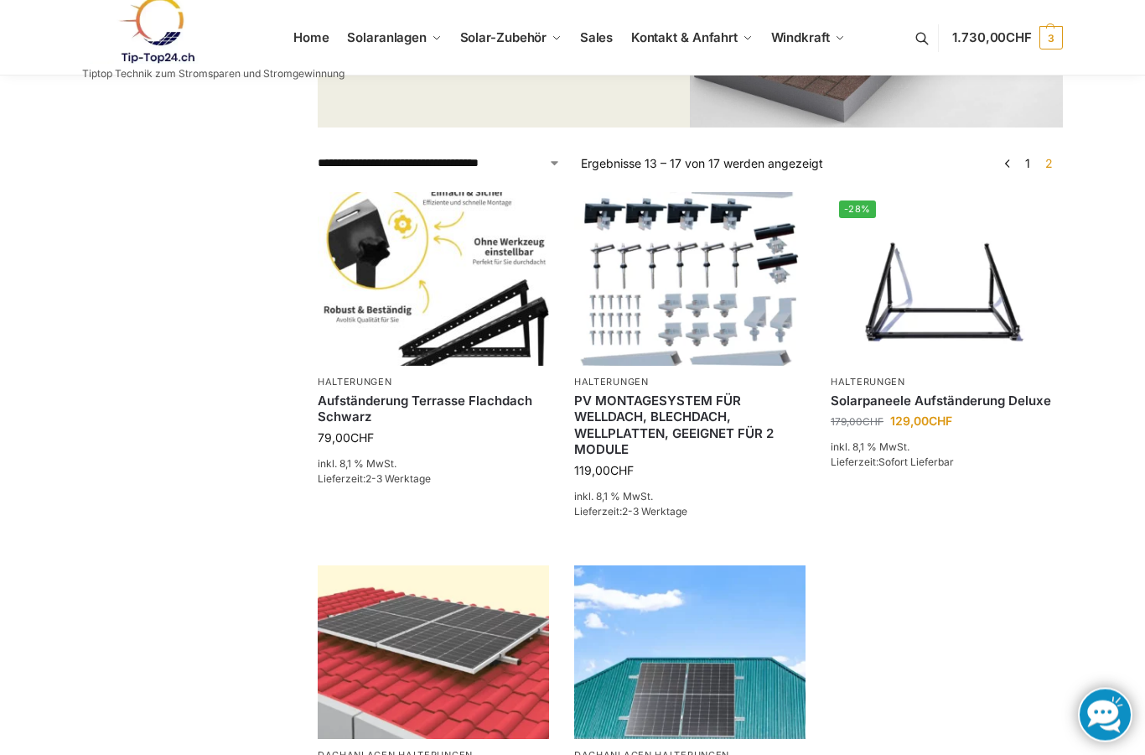
scroll to position [380, 0]
click at [427, 396] on link "Aufständerung Terrasse Flachdach Schwarz" at bounding box center [433, 408] width 231 height 33
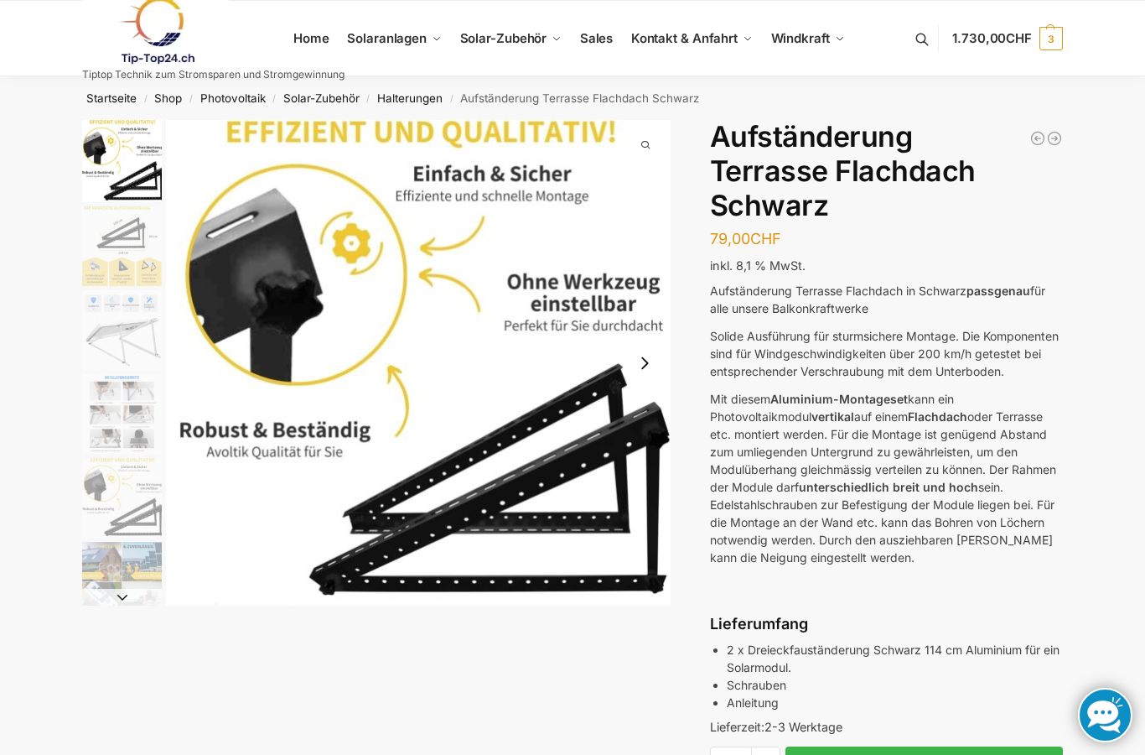
click at [645, 366] on button "Next slide" at bounding box center [644, 362] width 35 height 35
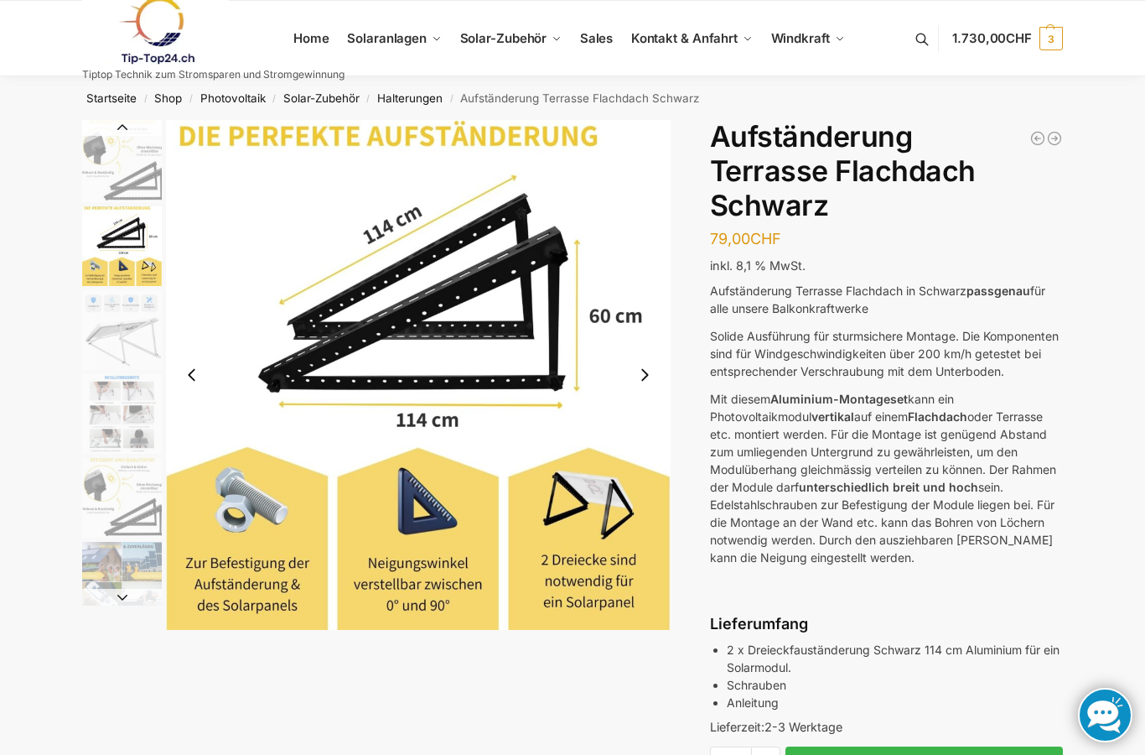
click at [647, 371] on button "Next slide" at bounding box center [644, 374] width 35 height 35
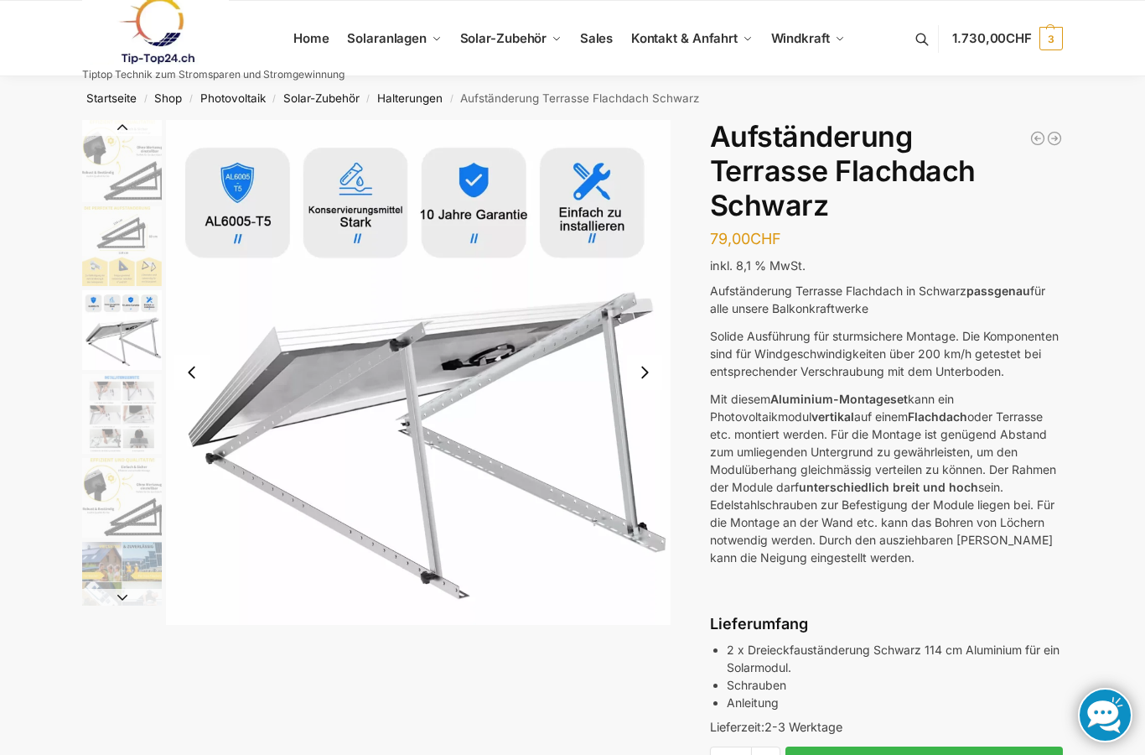
click at [646, 375] on button "Next slide" at bounding box center [644, 372] width 35 height 35
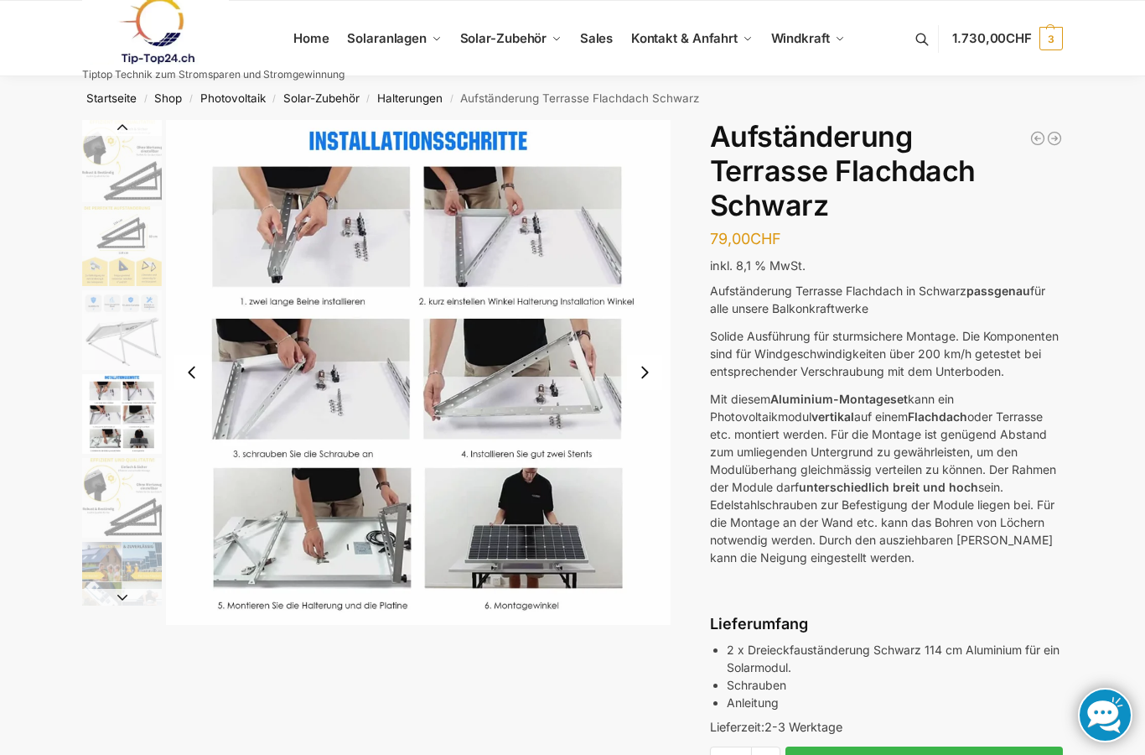
click at [643, 379] on button "Next slide" at bounding box center [644, 372] width 35 height 35
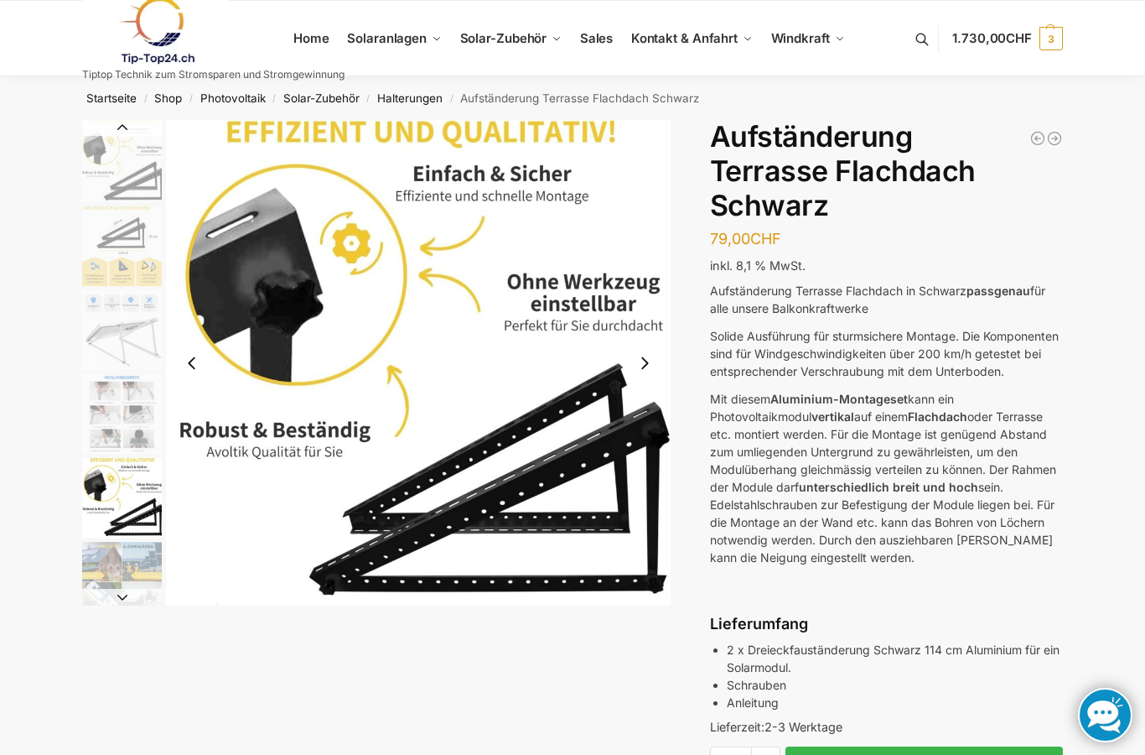
click at [641, 371] on button "Next slide" at bounding box center [644, 362] width 35 height 35
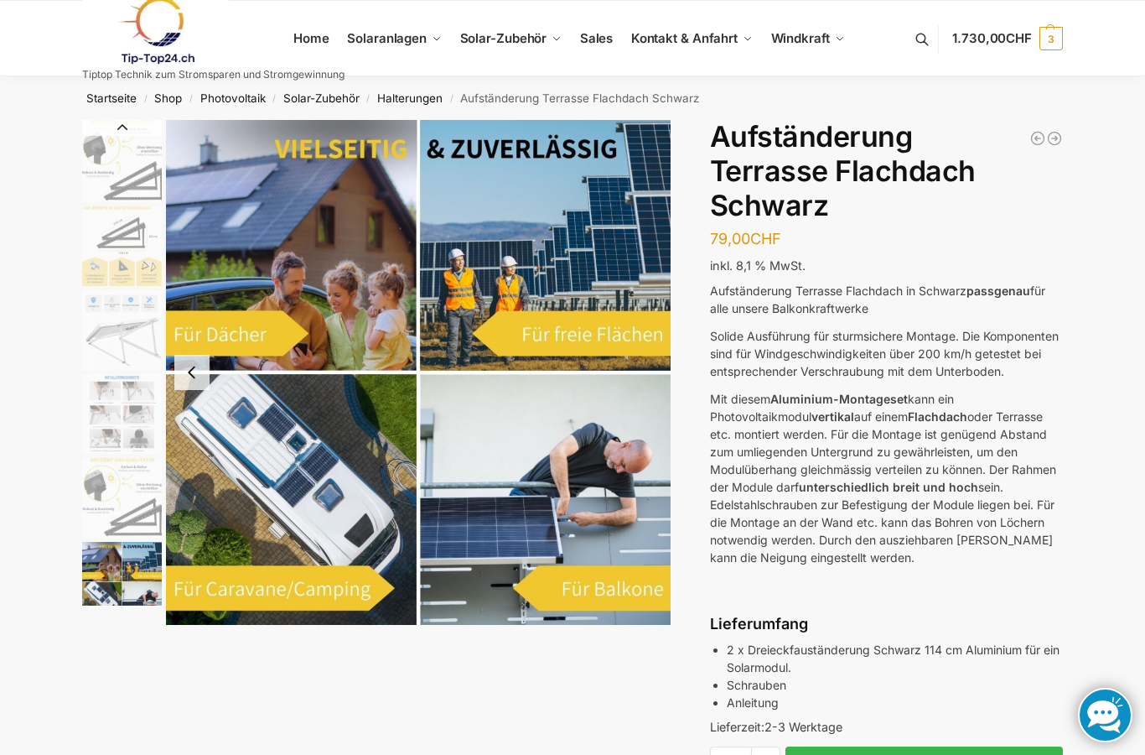
click at [646, 381] on img "6 / 6" at bounding box center [418, 372] width 505 height 505
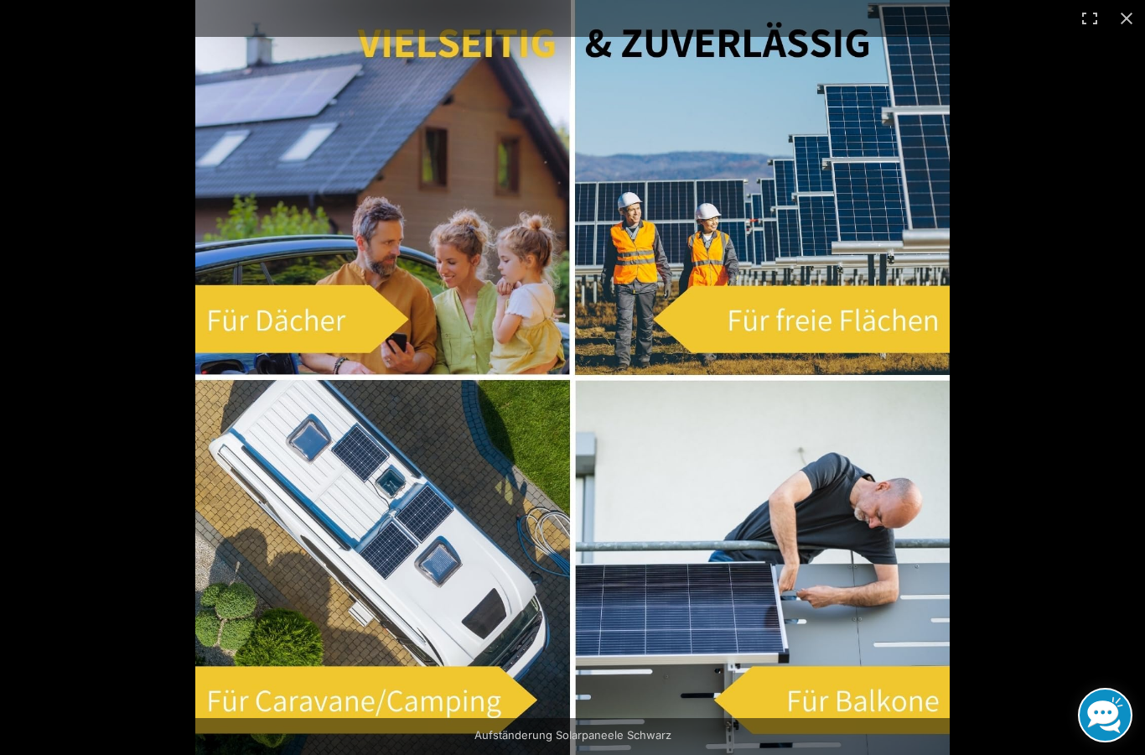
click at [1118, 22] on button "Close (Esc)" at bounding box center [1126, 18] width 37 height 37
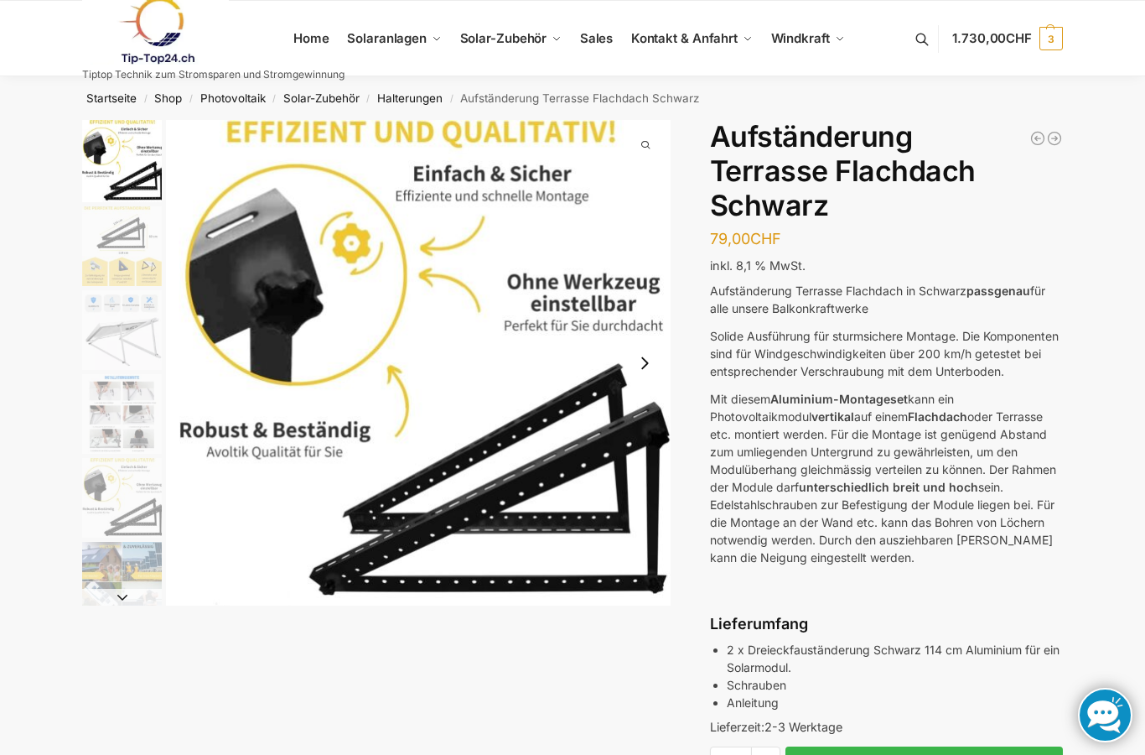
click at [111, 166] on img "1 / 6" at bounding box center [122, 161] width 80 height 82
click at [134, 167] on img "1 / 6" at bounding box center [122, 161] width 80 height 82
